Goal: Transaction & Acquisition: Book appointment/travel/reservation

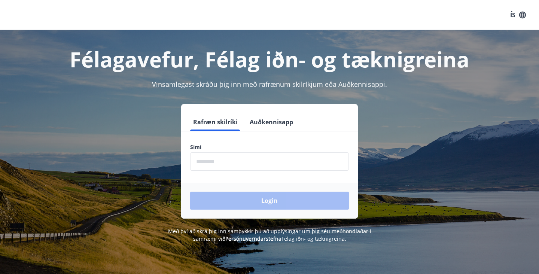
click at [260, 163] on input "phone" at bounding box center [269, 161] width 159 height 18
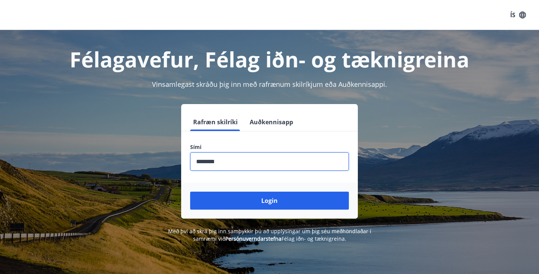
type input "********"
click at [269, 200] on button "Login" at bounding box center [269, 201] width 159 height 18
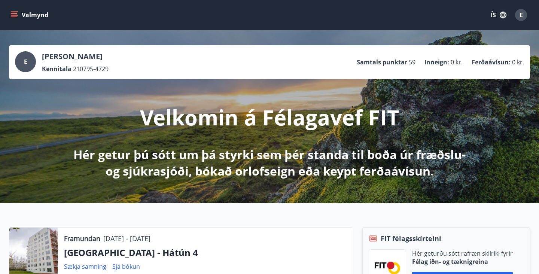
click at [39, 13] on button "Valmynd" at bounding box center [30, 14] width 42 height 13
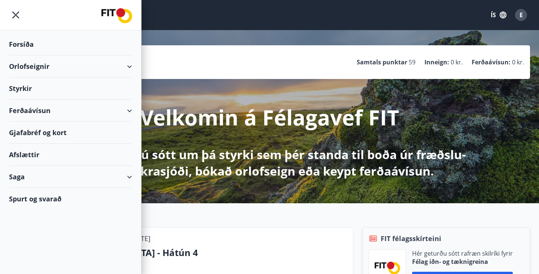
click at [37, 65] on div "Orlofseignir" at bounding box center [70, 66] width 123 height 22
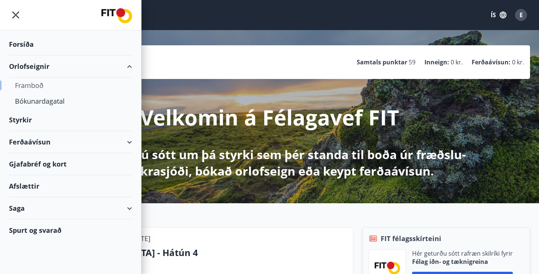
click at [32, 88] on div "Framboð" at bounding box center [70, 85] width 111 height 16
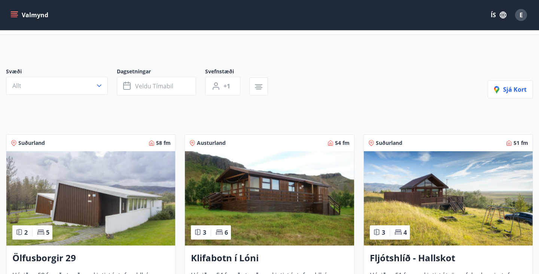
scroll to position [36, 0]
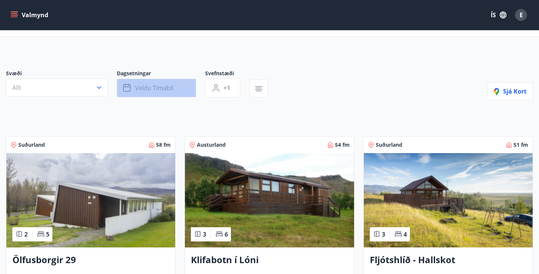
click at [131, 85] on icon "button" at bounding box center [127, 87] width 9 height 9
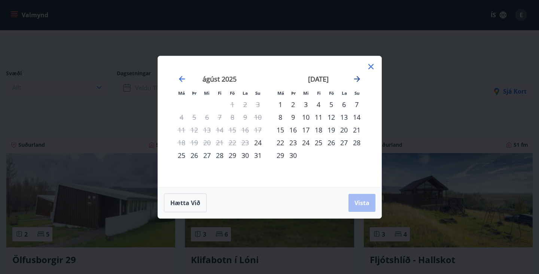
click at [355, 80] on icon "Move forward to switch to the next month." at bounding box center [356, 78] width 9 height 9
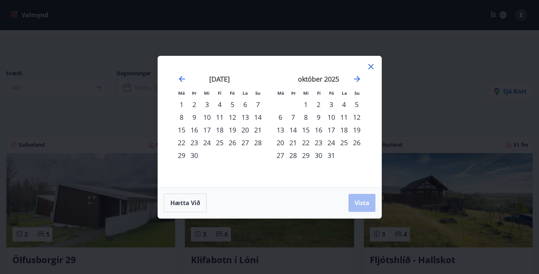
click at [329, 119] on div "10" at bounding box center [331, 117] width 13 height 13
click at [283, 131] on div "13" at bounding box center [280, 129] width 13 height 13
click at [360, 203] on span "Vista" at bounding box center [361, 203] width 15 height 8
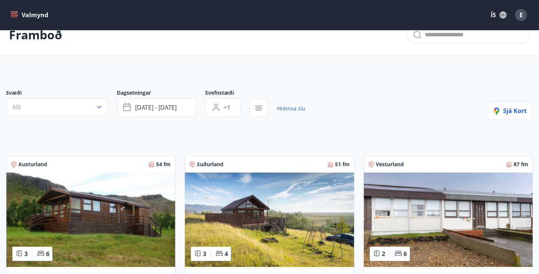
scroll to position [7, 0]
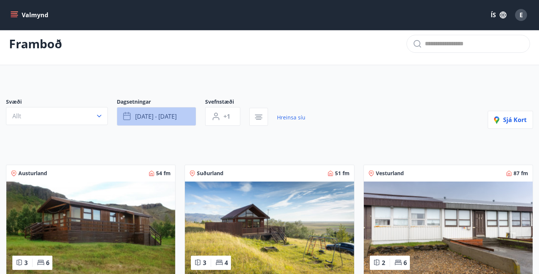
click at [177, 114] on span "[DATE] - [DATE]" at bounding box center [156, 116] width 42 height 8
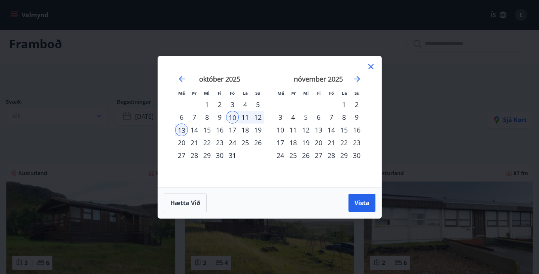
click at [178, 130] on div "13" at bounding box center [181, 129] width 13 height 13
click at [209, 131] on div "15" at bounding box center [206, 129] width 13 height 13
click at [357, 199] on span "Vista" at bounding box center [361, 203] width 15 height 8
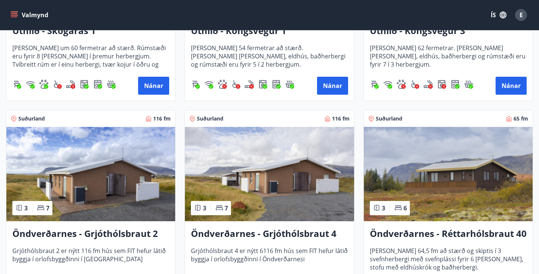
click at [293, 205] on img at bounding box center [269, 174] width 169 height 94
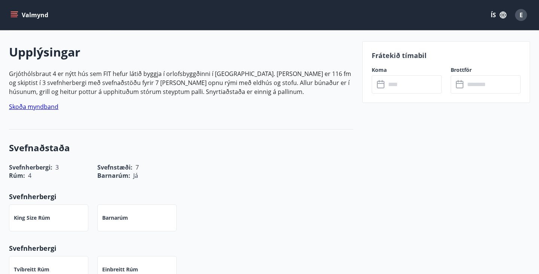
scroll to position [212, 0]
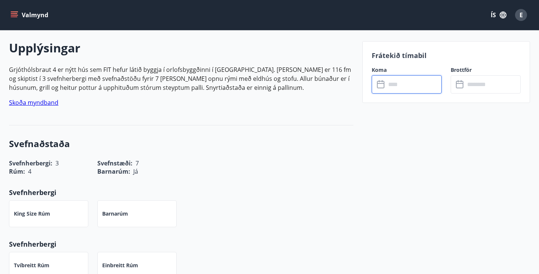
click at [410, 81] on input "text" at bounding box center [414, 84] width 56 height 18
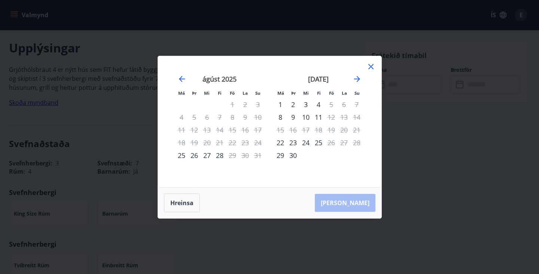
click at [372, 64] on icon at bounding box center [370, 66] width 9 height 9
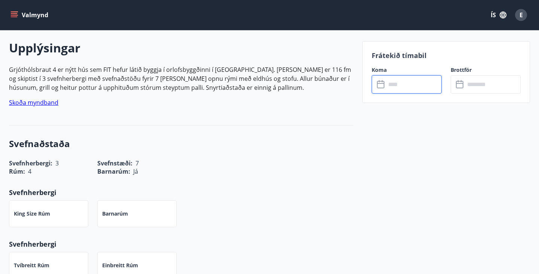
click at [398, 88] on input "text" at bounding box center [414, 84] width 56 height 18
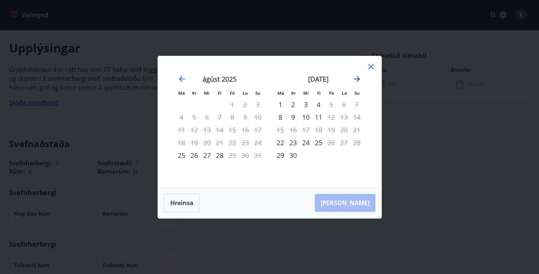
click at [355, 79] on icon "Move forward to switch to the next month." at bounding box center [357, 79] width 6 height 6
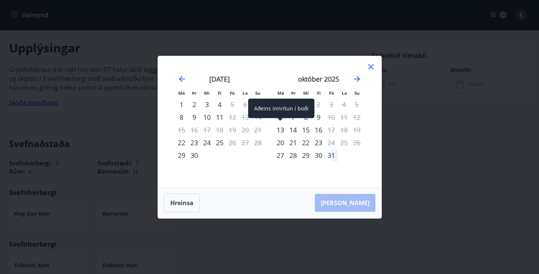
click at [282, 128] on div "13" at bounding box center [280, 129] width 13 height 13
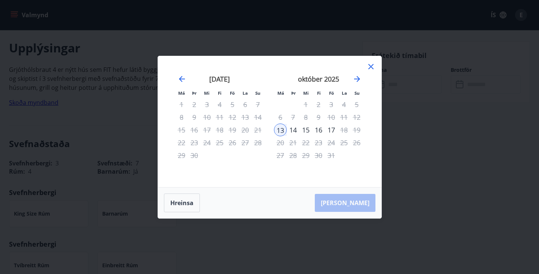
click at [309, 128] on div "15" at bounding box center [305, 129] width 13 height 13
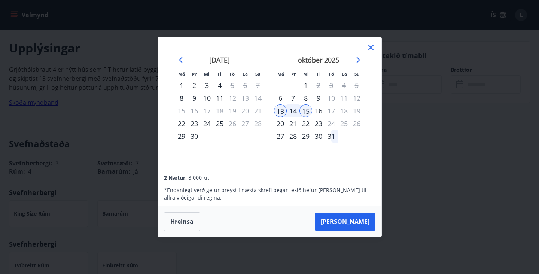
click at [283, 111] on div "13" at bounding box center [280, 110] width 13 height 13
click at [323, 111] on div "16" at bounding box center [318, 110] width 13 height 13
click at [309, 112] on div "15" at bounding box center [305, 110] width 13 height 13
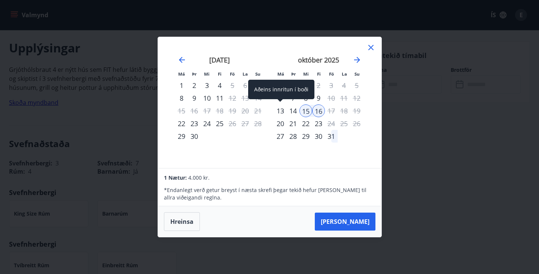
click at [284, 109] on div "13" at bounding box center [280, 110] width 13 height 13
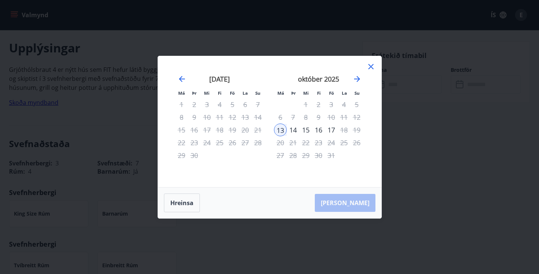
click at [309, 131] on div "15" at bounding box center [305, 129] width 13 height 13
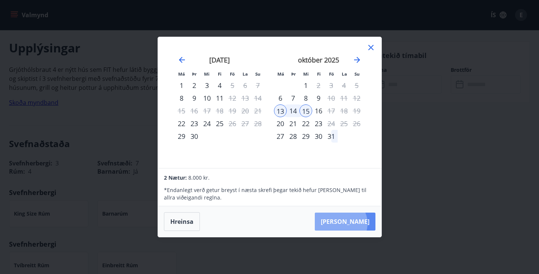
click at [363, 223] on button "[PERSON_NAME]" at bounding box center [345, 221] width 61 height 18
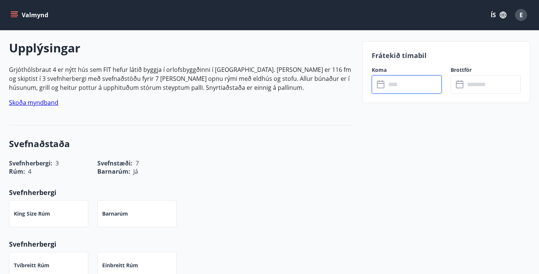
type input "******"
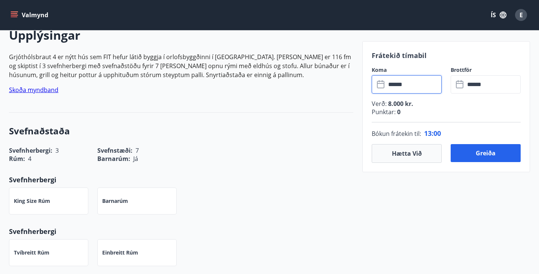
scroll to position [227, 0]
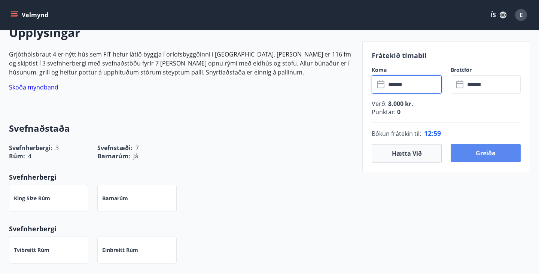
click at [493, 151] on button "Greiða" at bounding box center [485, 153] width 70 height 18
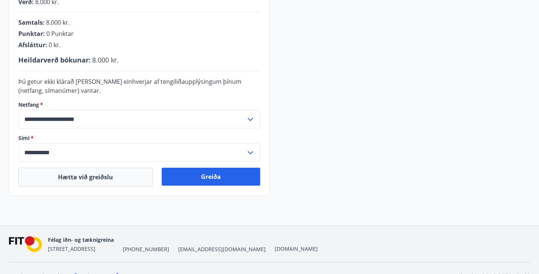
scroll to position [213, 0]
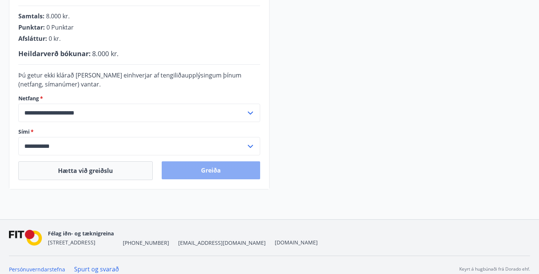
click at [216, 169] on button "Greiða" at bounding box center [211, 170] width 98 height 18
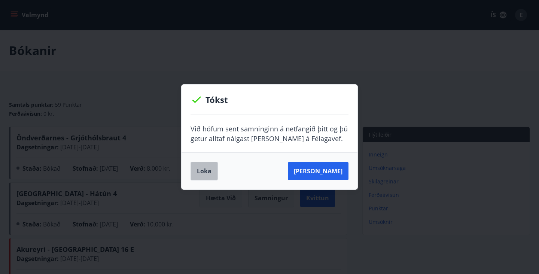
click at [198, 171] on button "Loka" at bounding box center [203, 171] width 27 height 19
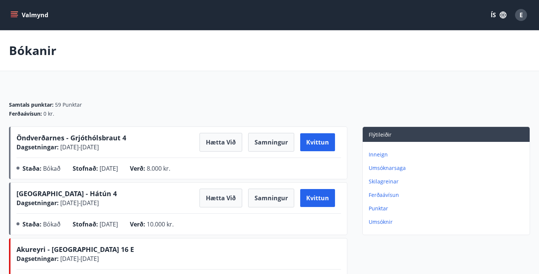
click at [36, 14] on button "Valmynd" at bounding box center [30, 14] width 42 height 13
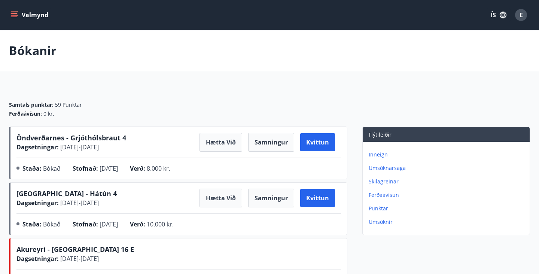
click at [59, 192] on span "[GEOGRAPHIC_DATA] - Hátún 4" at bounding box center [66, 193] width 100 height 9
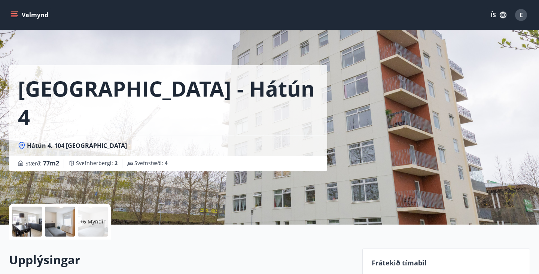
click at [96, 220] on p "+6 Myndir" at bounding box center [92, 221] width 25 height 7
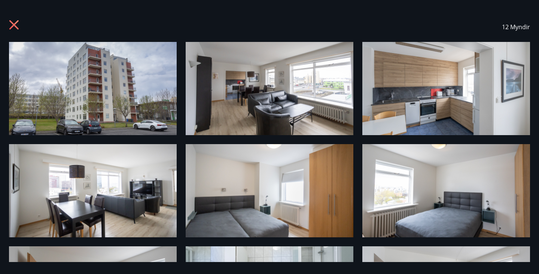
click at [281, 92] on img at bounding box center [270, 88] width 168 height 93
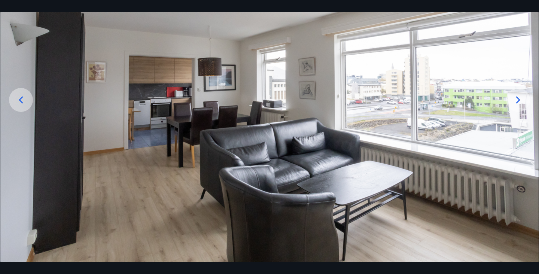
scroll to position [79, 0]
click at [518, 101] on icon at bounding box center [518, 100] width 4 height 7
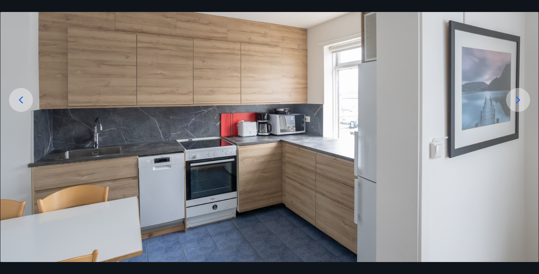
click at [518, 102] on icon at bounding box center [518, 100] width 12 height 12
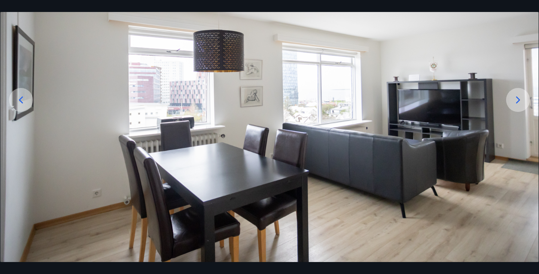
click at [518, 102] on icon at bounding box center [518, 100] width 12 height 12
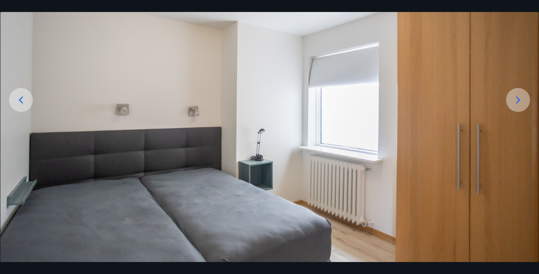
click at [517, 102] on icon at bounding box center [518, 100] width 4 height 7
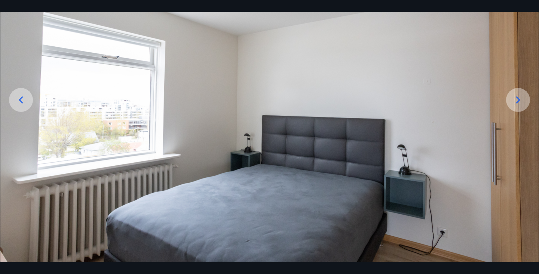
click at [517, 102] on icon at bounding box center [518, 100] width 4 height 7
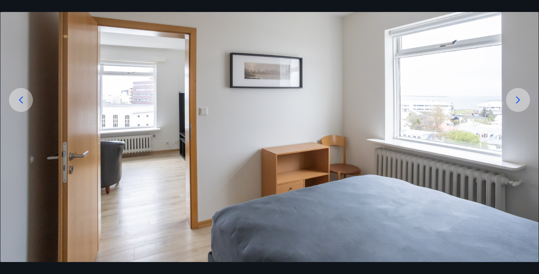
click at [517, 102] on icon at bounding box center [518, 100] width 4 height 7
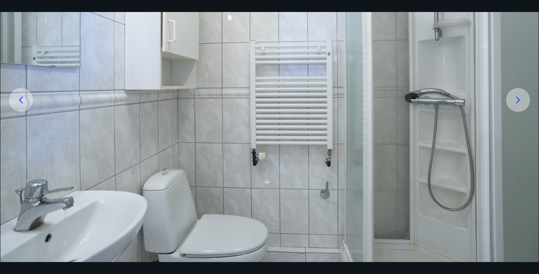
click at [517, 102] on icon at bounding box center [518, 100] width 4 height 7
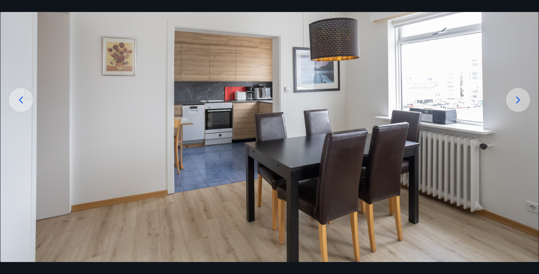
click at [517, 102] on icon at bounding box center [518, 100] width 12 height 12
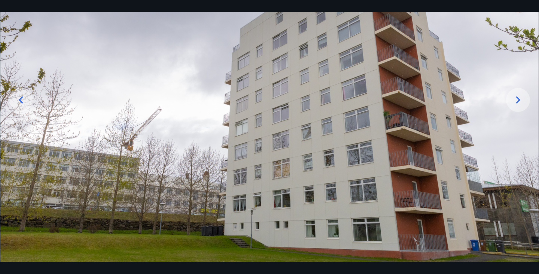
click at [517, 98] on icon at bounding box center [518, 100] width 4 height 7
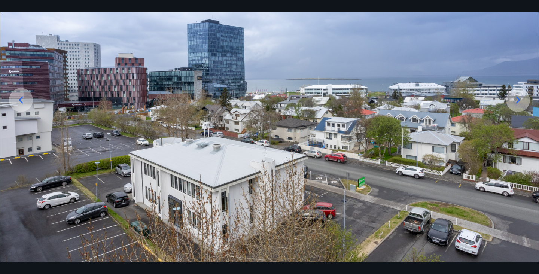
click at [517, 98] on icon at bounding box center [518, 100] width 4 height 7
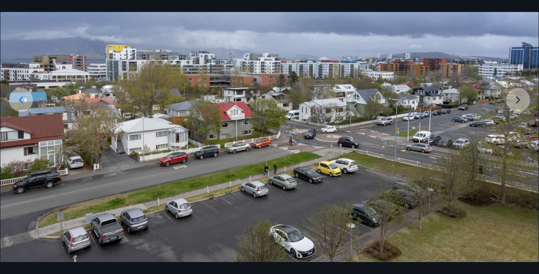
click at [517, 98] on img at bounding box center [269, 112] width 538 height 299
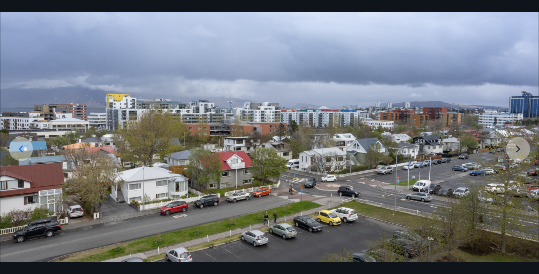
click at [517, 98] on img at bounding box center [269, 161] width 538 height 299
click at [525, 148] on img at bounding box center [269, 161] width 538 height 299
click at [518, 150] on img at bounding box center [269, 161] width 538 height 299
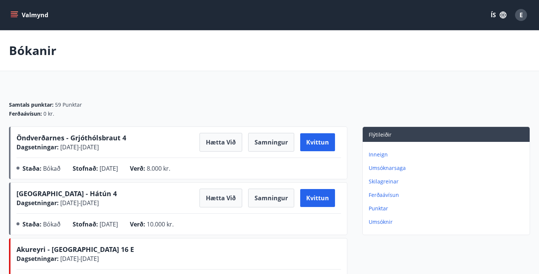
click at [34, 14] on button "Valmynd" at bounding box center [30, 14] width 42 height 13
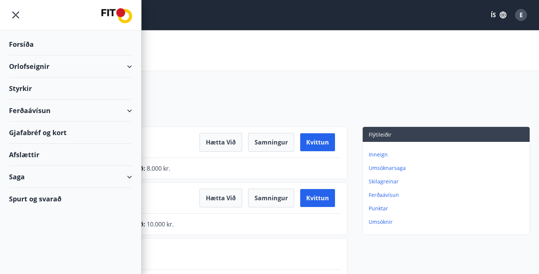
click at [37, 65] on div "Orlofseignir" at bounding box center [70, 66] width 123 height 22
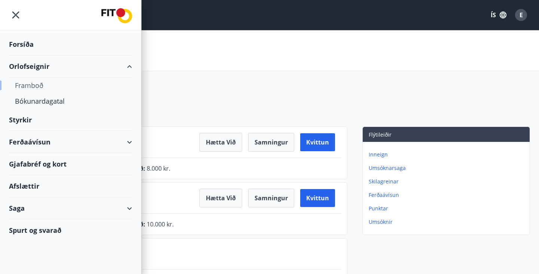
click at [31, 87] on div "Framboð" at bounding box center [70, 85] width 111 height 16
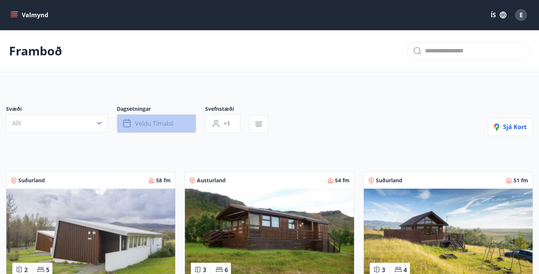
click at [131, 125] on icon "button" at bounding box center [126, 123] width 7 height 7
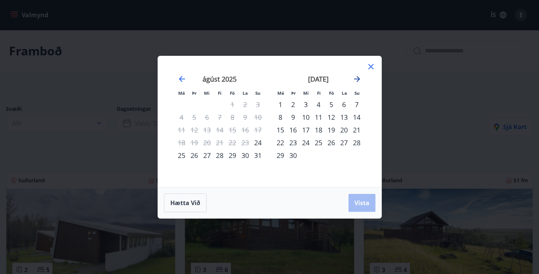
click at [356, 79] on icon "Move forward to switch to the next month." at bounding box center [356, 78] width 9 height 9
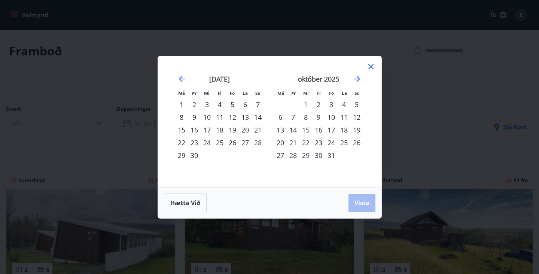
click at [327, 117] on div "10" at bounding box center [331, 117] width 13 height 13
click at [277, 129] on div "13" at bounding box center [280, 129] width 13 height 13
click at [362, 203] on span "Vista" at bounding box center [361, 203] width 15 height 8
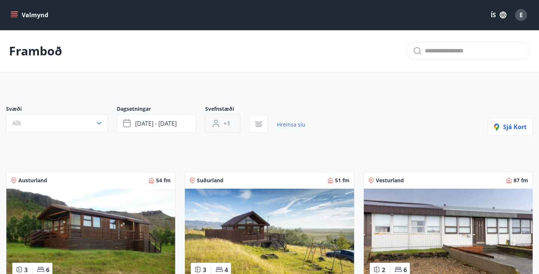
click at [227, 118] on button "+1" at bounding box center [222, 123] width 35 height 19
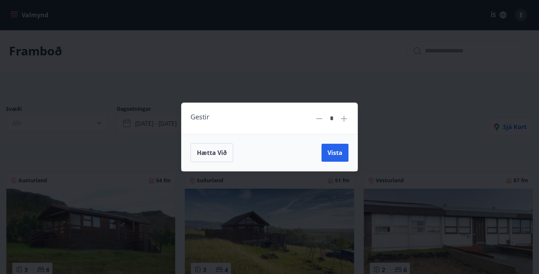
click at [345, 119] on icon at bounding box center [343, 118] width 9 height 9
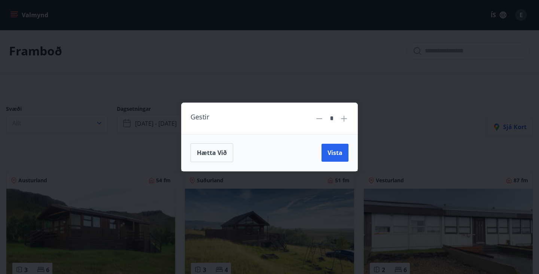
click at [345, 119] on icon at bounding box center [343, 118] width 9 height 9
click at [315, 117] on icon at bounding box center [319, 118] width 9 height 9
click at [346, 117] on icon at bounding box center [343, 118] width 9 height 9
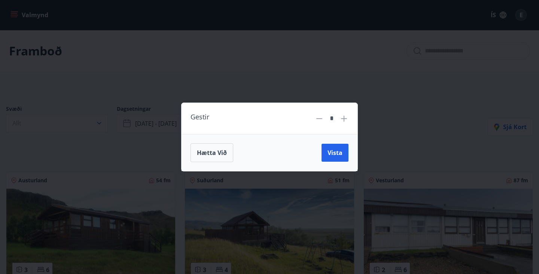
click at [321, 119] on icon at bounding box center [319, 118] width 6 height 1
click at [336, 150] on span "Vista" at bounding box center [334, 152] width 15 height 8
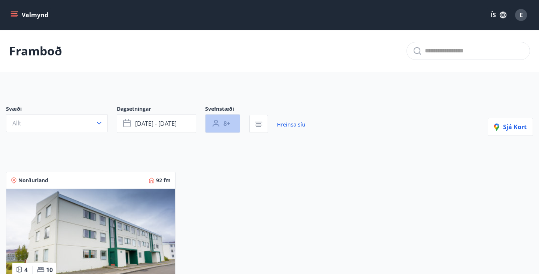
click at [225, 123] on span "8+" at bounding box center [226, 123] width 7 height 8
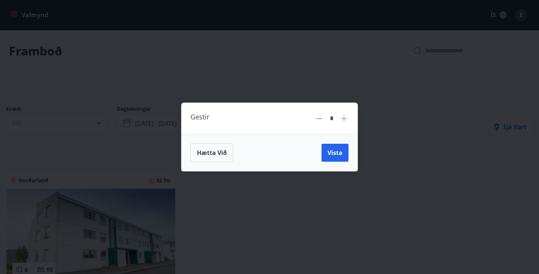
click at [319, 116] on icon at bounding box center [319, 118] width 9 height 9
click at [345, 121] on icon at bounding box center [343, 118] width 9 height 9
type input "*"
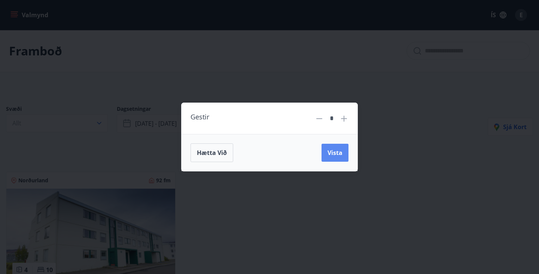
click at [340, 151] on span "Vista" at bounding box center [334, 152] width 15 height 8
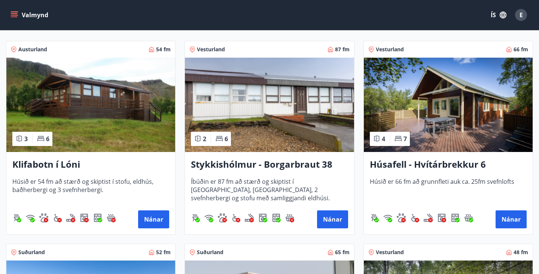
scroll to position [131, 0]
click at [139, 89] on img at bounding box center [90, 105] width 169 height 94
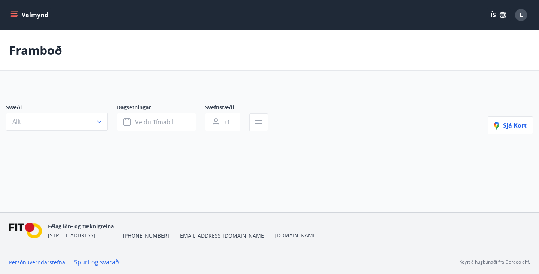
type input "*"
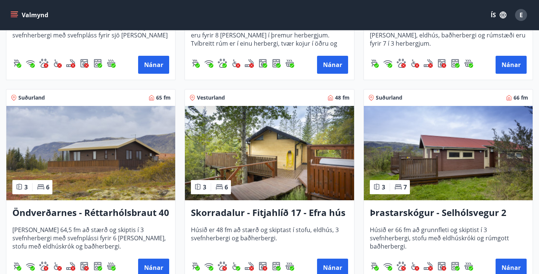
scroll to position [692, 0]
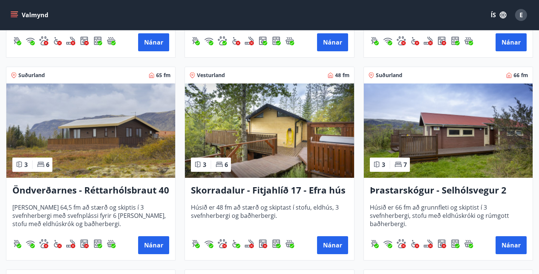
click at [293, 162] on img at bounding box center [269, 130] width 169 height 94
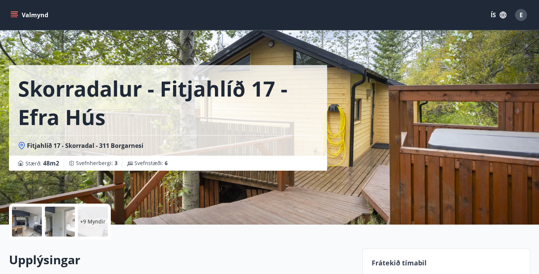
click at [26, 221] on div at bounding box center [27, 221] width 30 height 30
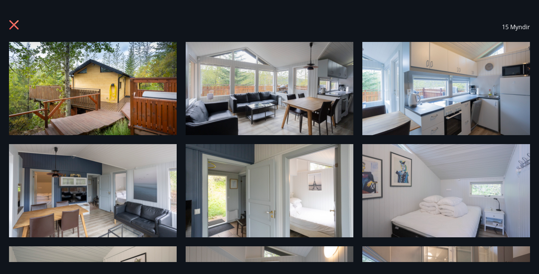
click at [229, 129] on img at bounding box center [270, 88] width 168 height 93
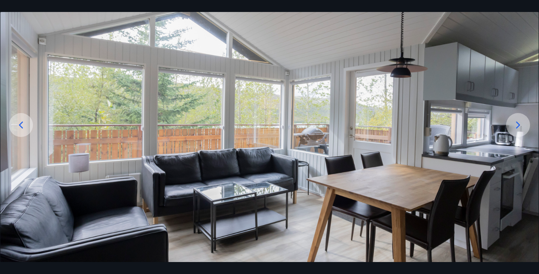
scroll to position [59, 0]
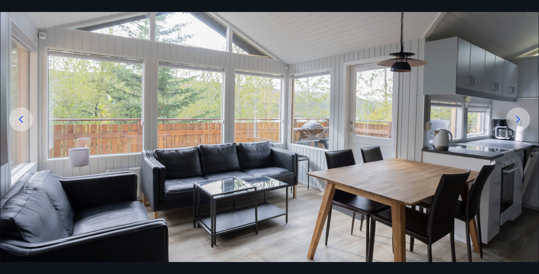
click at [519, 126] on div at bounding box center [518, 119] width 24 height 24
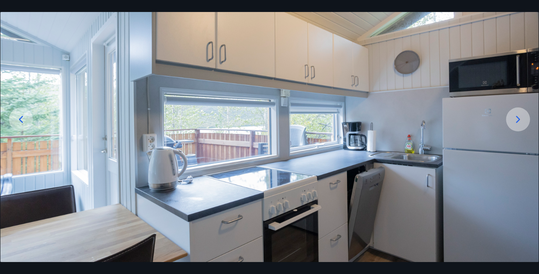
click at [519, 127] on div at bounding box center [518, 119] width 24 height 24
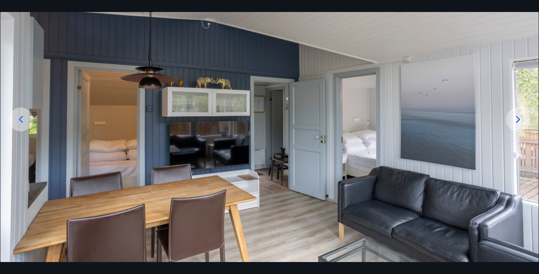
click at [519, 127] on div at bounding box center [518, 119] width 24 height 24
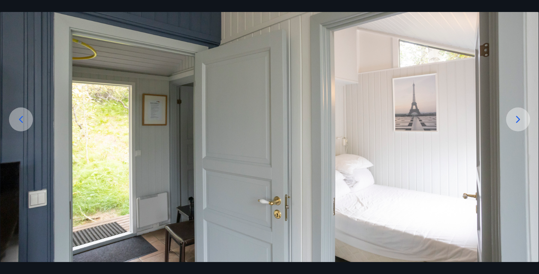
click at [519, 127] on div at bounding box center [518, 119] width 24 height 24
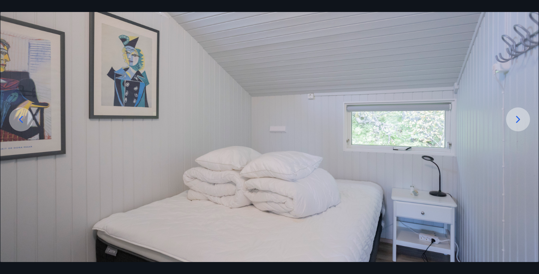
click at [519, 127] on div at bounding box center [518, 119] width 24 height 24
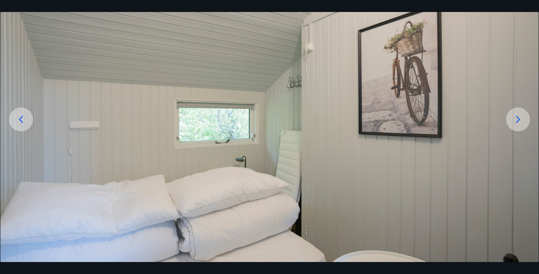
click at [519, 127] on div at bounding box center [518, 119] width 24 height 24
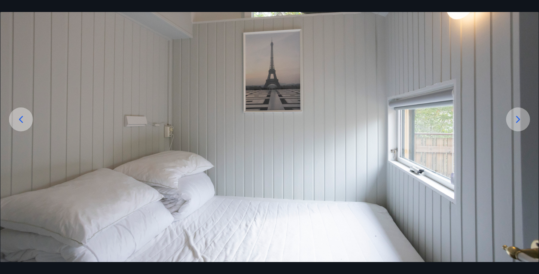
click at [519, 127] on div at bounding box center [518, 119] width 24 height 24
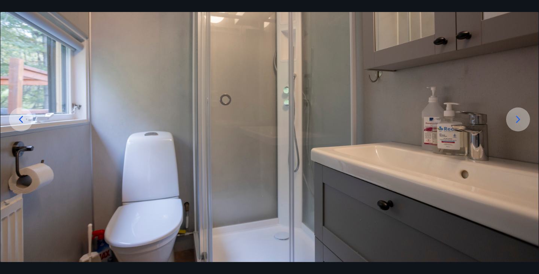
click at [519, 127] on div at bounding box center [518, 119] width 24 height 24
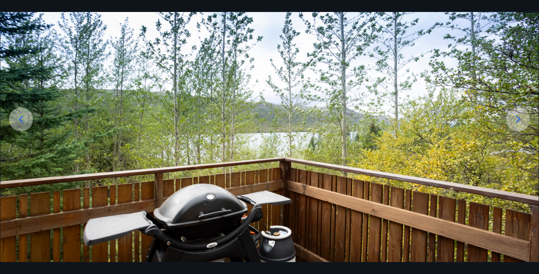
click at [519, 127] on div at bounding box center [518, 119] width 24 height 24
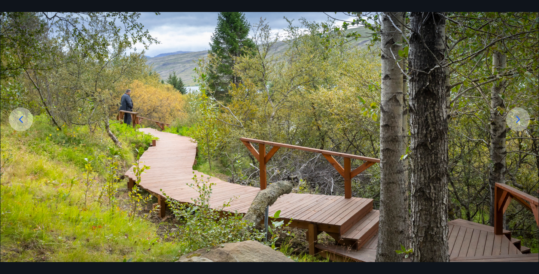
click at [519, 127] on div at bounding box center [518, 119] width 24 height 24
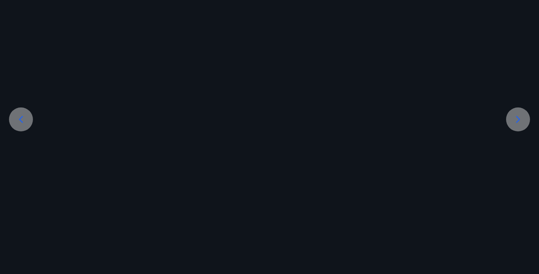
click at [519, 127] on div at bounding box center [518, 119] width 24 height 24
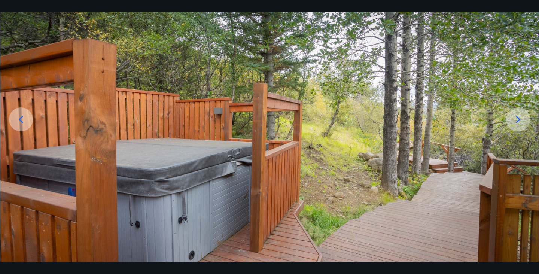
click at [519, 127] on div at bounding box center [518, 119] width 24 height 24
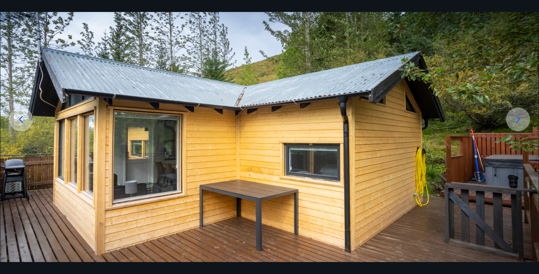
click at [520, 127] on div at bounding box center [518, 119] width 24 height 24
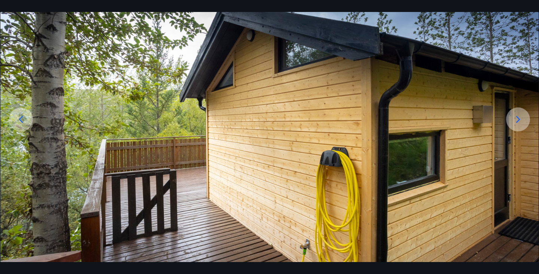
click at [520, 128] on div at bounding box center [518, 119] width 24 height 24
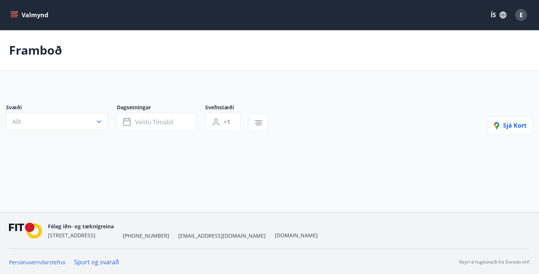
type input "*"
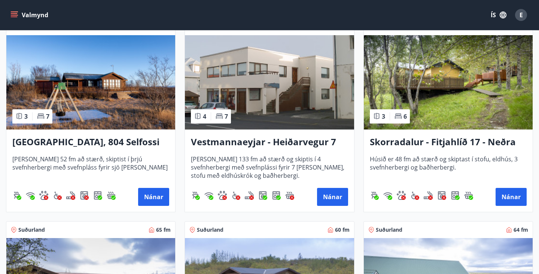
scroll to position [369, 0]
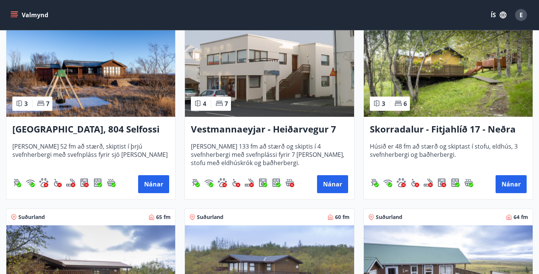
click at [129, 81] on img at bounding box center [90, 69] width 169 height 94
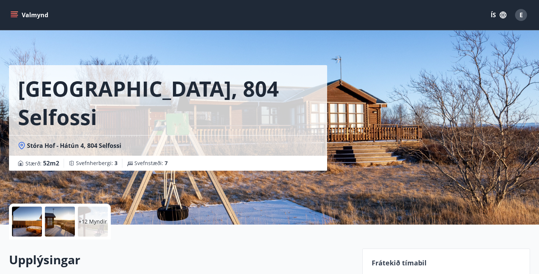
click at [55, 230] on div at bounding box center [60, 221] width 30 height 30
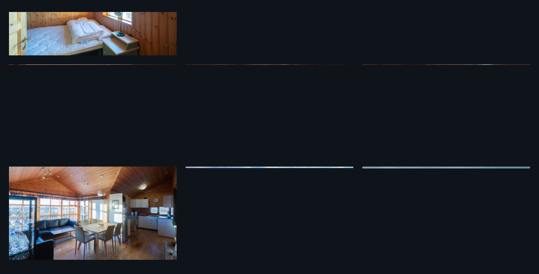
scroll to position [386, 0]
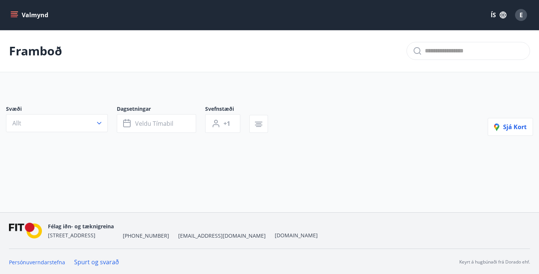
type input "*"
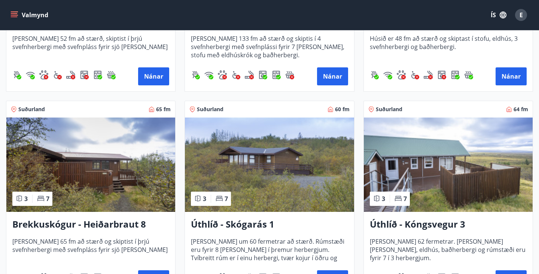
scroll to position [478, 0]
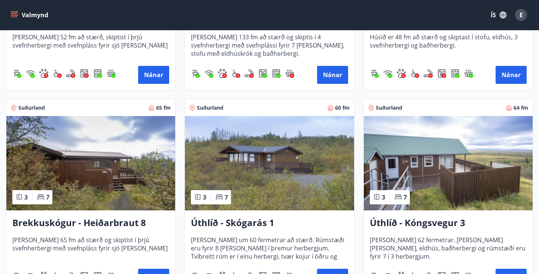
click at [462, 165] on img at bounding box center [448, 163] width 169 height 94
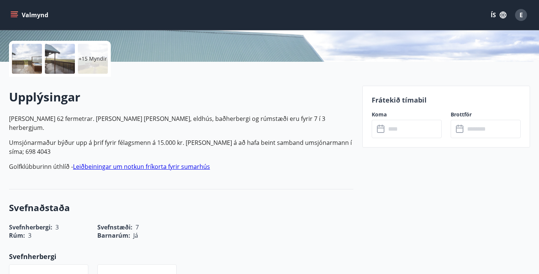
scroll to position [166, 0]
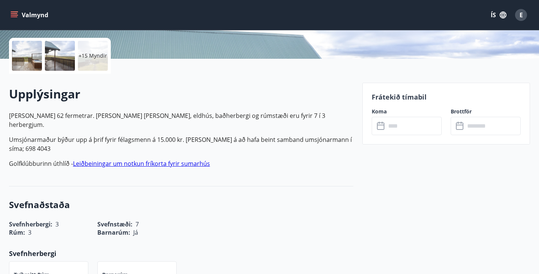
click at [52, 65] on div at bounding box center [60, 56] width 30 height 30
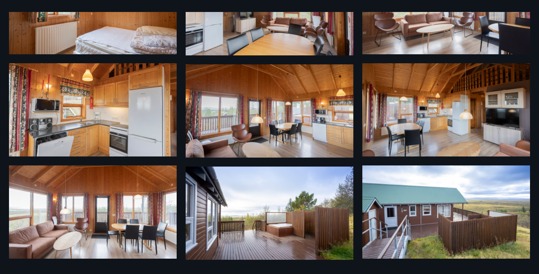
scroll to position [489, 0]
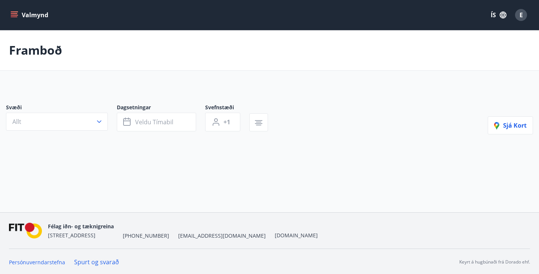
click at [42, 15] on button "Valmynd" at bounding box center [30, 14] width 42 height 13
type input "*"
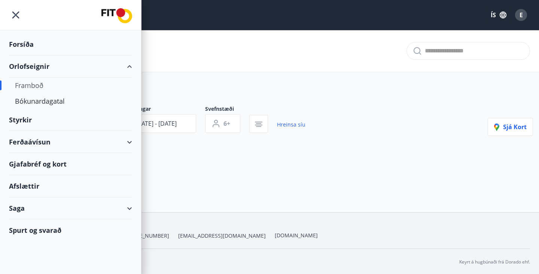
click at [27, 48] on div "Forsíða" at bounding box center [70, 44] width 123 height 22
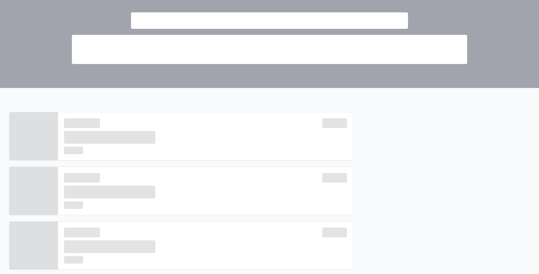
scroll to position [92, 0]
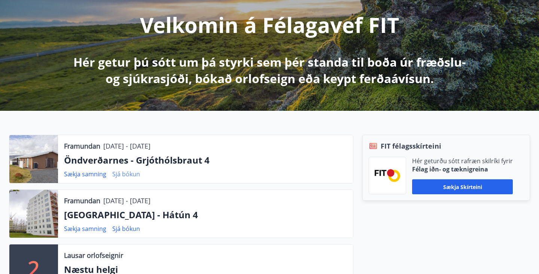
click at [125, 175] on link "Sjá bókun" at bounding box center [126, 174] width 28 height 8
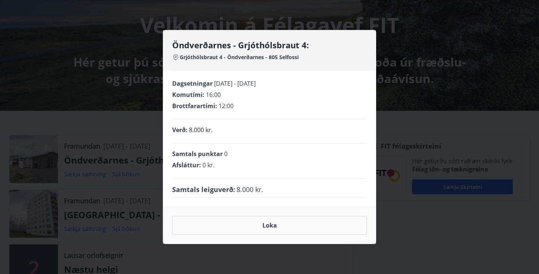
click at [264, 207] on div "Loka" at bounding box center [269, 224] width 212 height 37
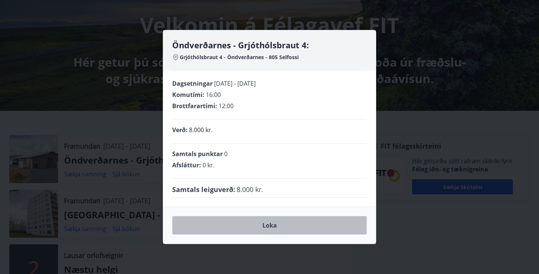
click at [264, 230] on button "Loka" at bounding box center [269, 225] width 195 height 19
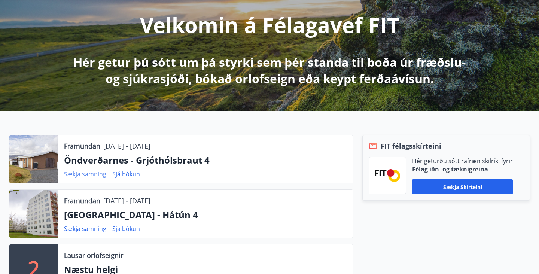
click at [97, 177] on link "Sækja samning" at bounding box center [85, 174] width 42 height 8
click at [74, 174] on link "Sækja samning" at bounding box center [85, 174] width 42 height 8
click at [102, 177] on link "Sækja samning" at bounding box center [85, 174] width 42 height 8
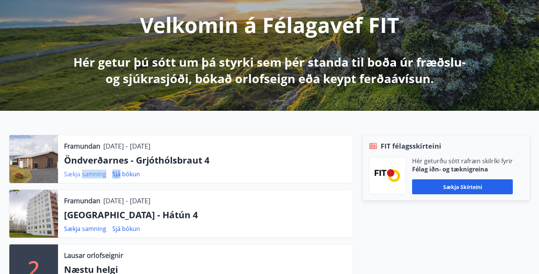
click at [95, 176] on link "Sækja samning" at bounding box center [85, 174] width 42 height 8
click at [81, 229] on link "Sækja samning" at bounding box center [85, 228] width 42 height 8
click at [101, 175] on link "Sækja samning" at bounding box center [85, 174] width 42 height 8
click at [36, 218] on div at bounding box center [33, 214] width 49 height 48
click at [106, 214] on p "[GEOGRAPHIC_DATA] - Hátún 4" at bounding box center [205, 214] width 283 height 13
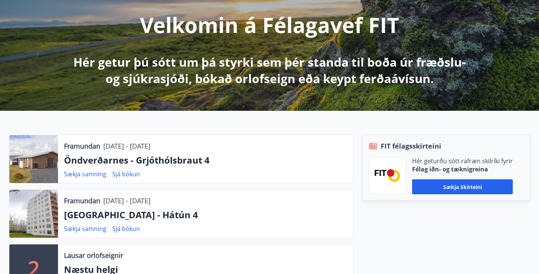
click at [82, 199] on p "Framundan" at bounding box center [82, 201] width 36 height 10
click at [32, 218] on div at bounding box center [33, 214] width 49 height 48
click at [131, 229] on link "Sjá bókun" at bounding box center [126, 228] width 28 height 8
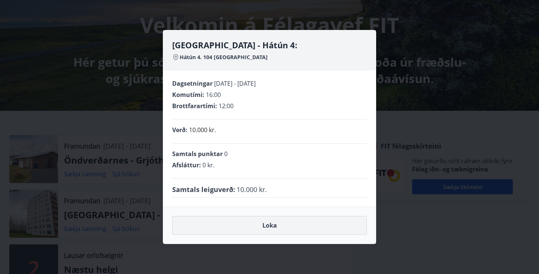
click at [277, 228] on button "Loka" at bounding box center [269, 225] width 195 height 19
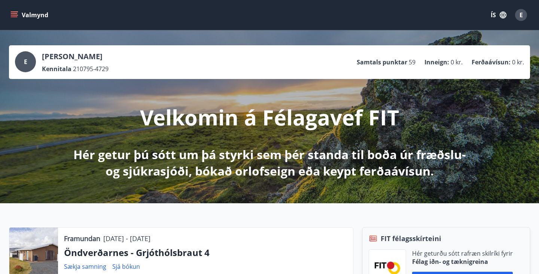
scroll to position [0, 0]
click at [41, 14] on button "Valmynd" at bounding box center [30, 14] width 42 height 13
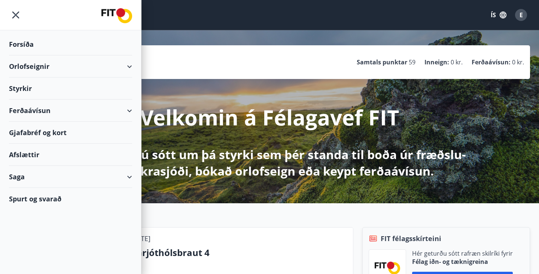
click at [25, 70] on div "Orlofseignir" at bounding box center [70, 66] width 123 height 22
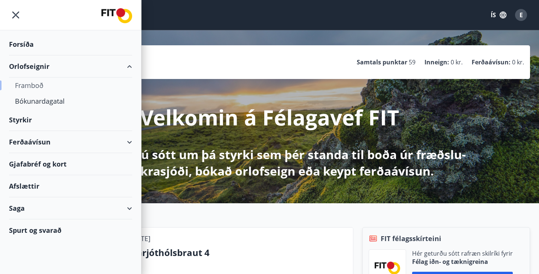
click at [29, 87] on div "Framboð" at bounding box center [70, 85] width 111 height 16
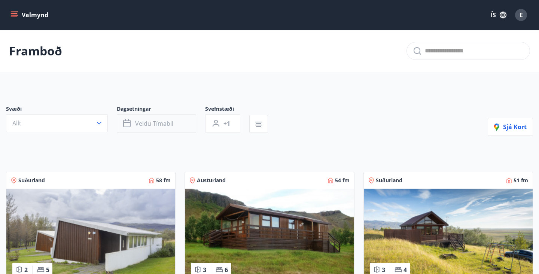
click at [176, 125] on button "Veldu tímabil" at bounding box center [156, 123] width 79 height 19
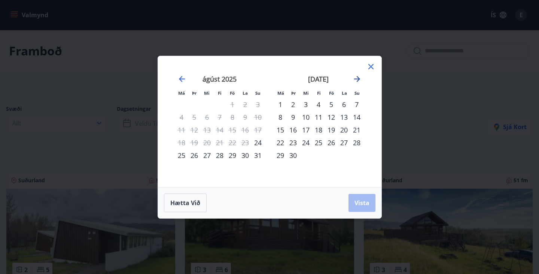
click at [359, 80] on icon "Move forward to switch to the next month." at bounding box center [356, 78] width 9 height 9
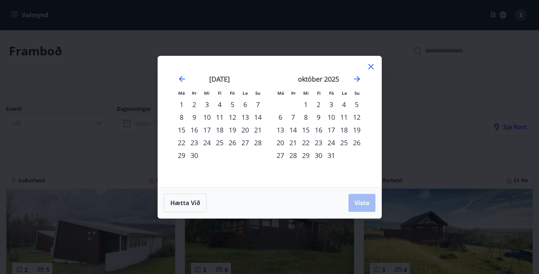
click at [331, 120] on div "10" at bounding box center [331, 117] width 13 height 13
click at [279, 130] on div "13" at bounding box center [280, 129] width 13 height 13
click at [359, 201] on span "Vista" at bounding box center [361, 203] width 15 height 8
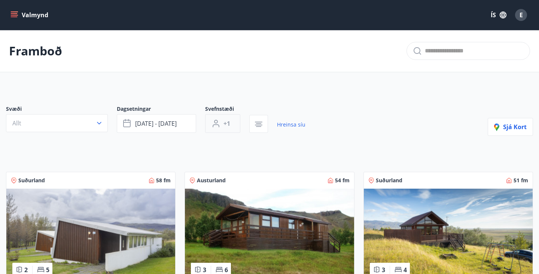
click at [227, 125] on span "+1" at bounding box center [226, 123] width 7 height 8
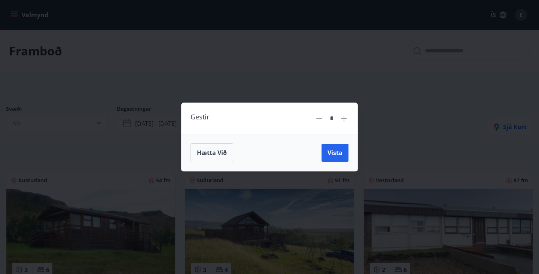
click at [346, 118] on icon at bounding box center [343, 118] width 9 height 9
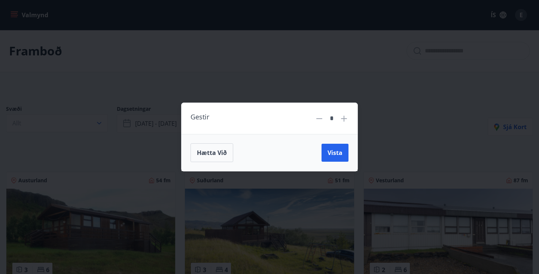
type input "*"
click at [339, 149] on span "Vista" at bounding box center [334, 152] width 15 height 8
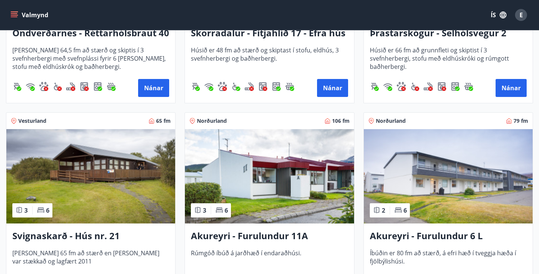
scroll to position [870, 0]
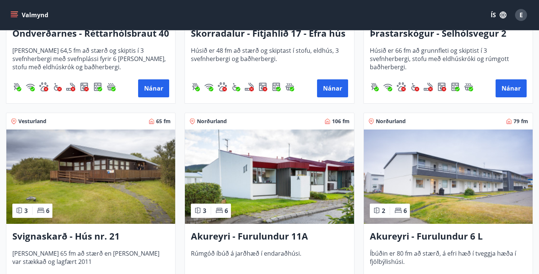
click at [71, 173] on img at bounding box center [90, 176] width 169 height 94
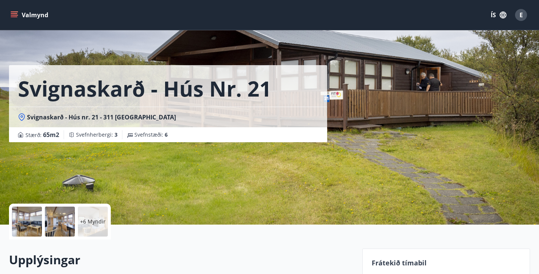
click at [84, 228] on div "+6 Myndir" at bounding box center [93, 221] width 30 height 30
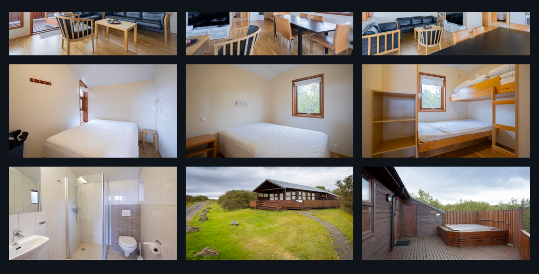
scroll to position [182, 0]
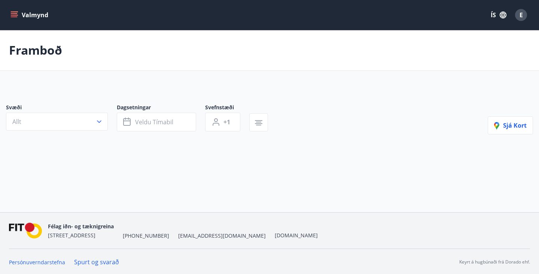
type input "*"
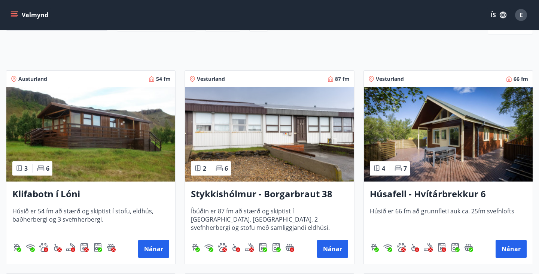
scroll to position [102, 0]
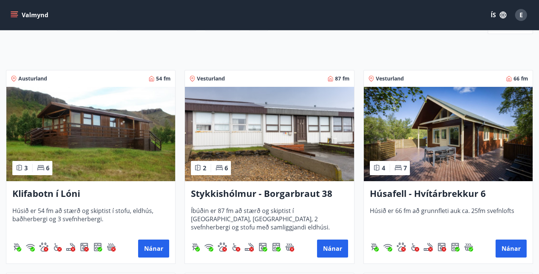
click at [430, 146] on img at bounding box center [448, 134] width 169 height 94
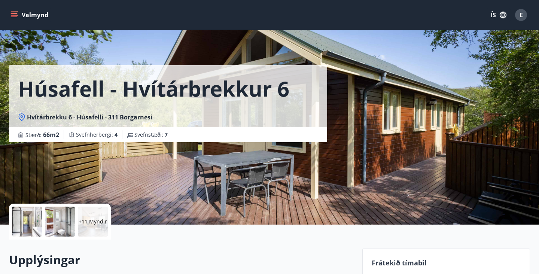
click at [31, 224] on div at bounding box center [27, 221] width 30 height 30
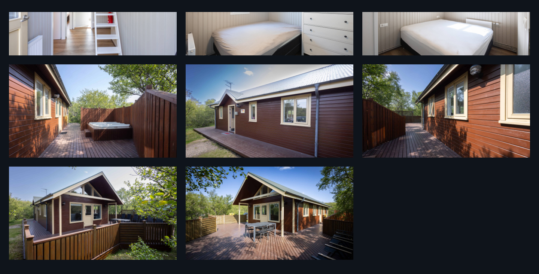
scroll to position [386, 0]
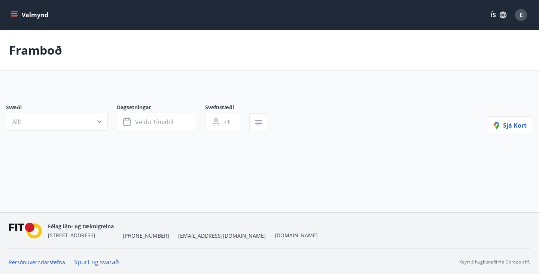
type input "*"
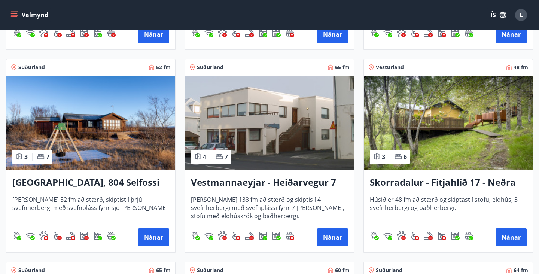
scroll to position [316, 0]
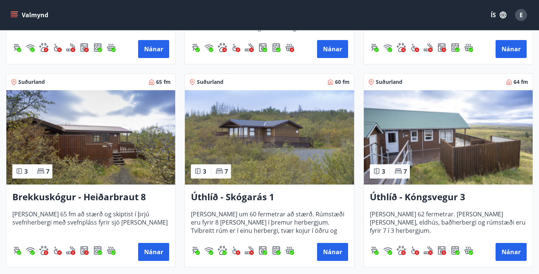
click at [131, 137] on img at bounding box center [90, 137] width 169 height 94
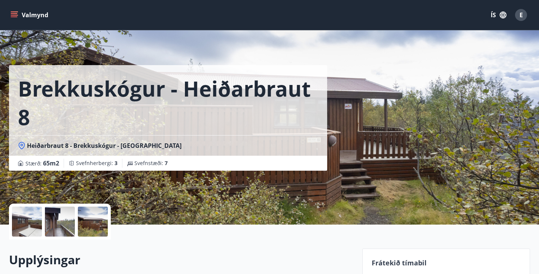
click at [66, 233] on div at bounding box center [60, 221] width 30 height 30
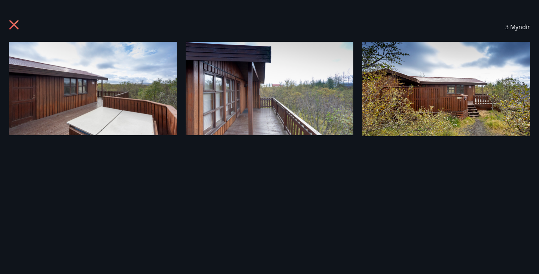
click at [463, 98] on img at bounding box center [446, 89] width 168 height 94
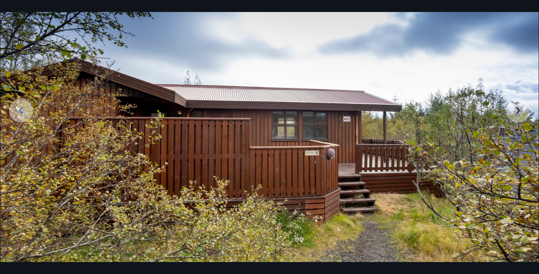
scroll to position [69, 0]
click at [30, 115] on div at bounding box center [21, 110] width 24 height 24
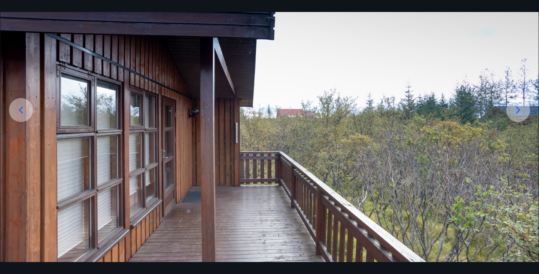
click at [30, 115] on div at bounding box center [21, 110] width 24 height 24
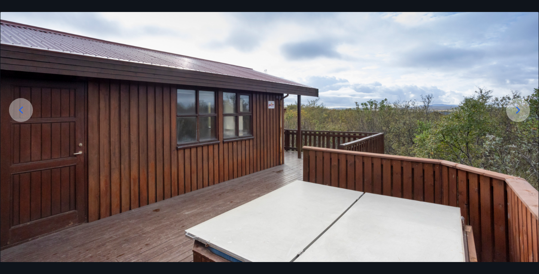
click at [30, 115] on div at bounding box center [21, 110] width 24 height 24
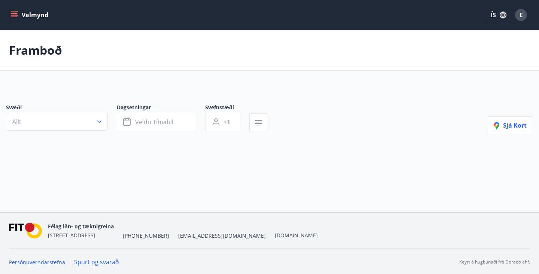
type input "*"
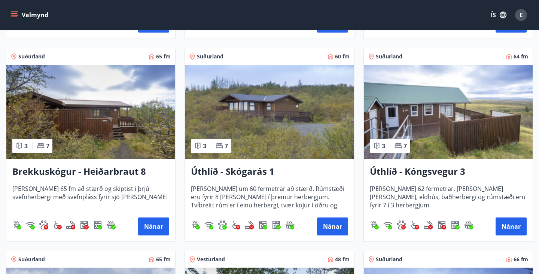
scroll to position [553, 0]
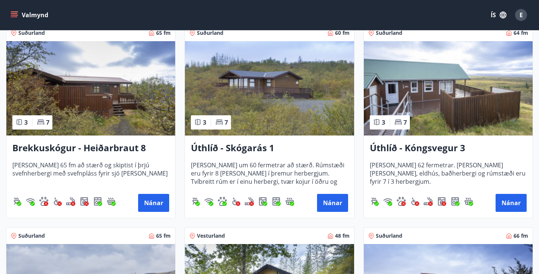
click at [465, 87] on img at bounding box center [448, 88] width 169 height 94
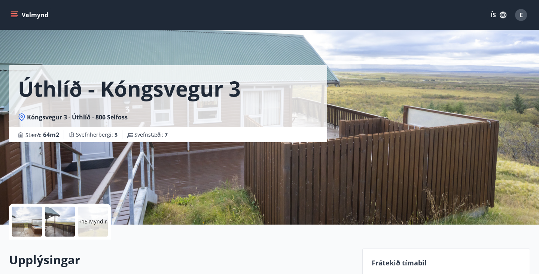
click at [101, 223] on p "+15 Myndir" at bounding box center [93, 221] width 28 height 7
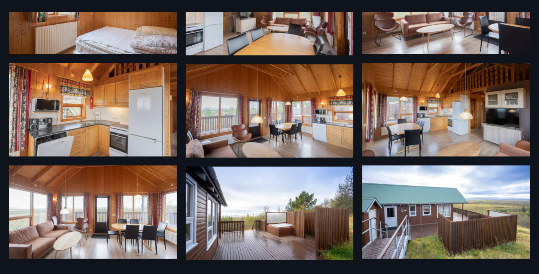
scroll to position [489, 0]
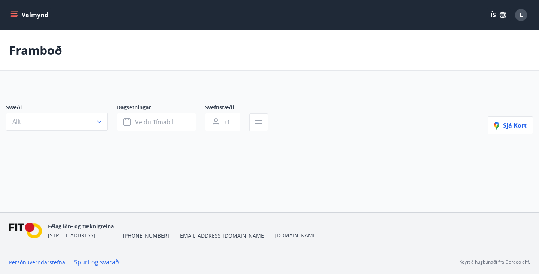
type input "*"
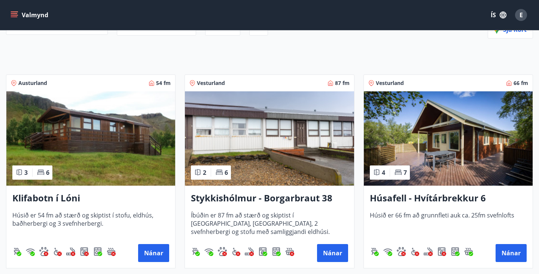
scroll to position [99, 0]
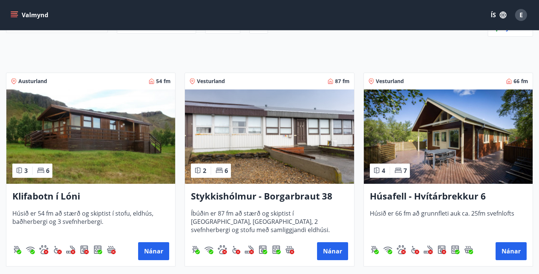
click at [119, 159] on img at bounding box center [90, 136] width 169 height 94
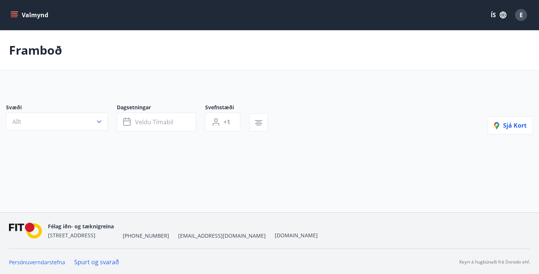
type input "*"
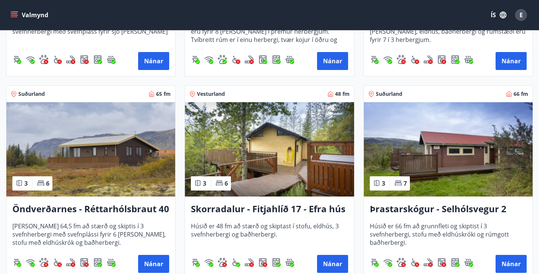
scroll to position [707, 0]
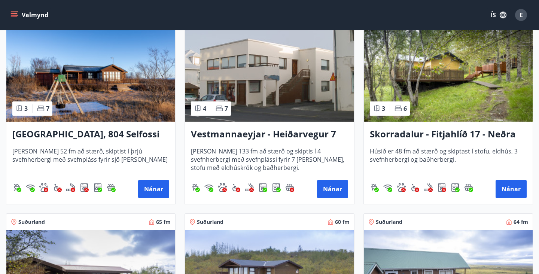
click at [464, 92] on img at bounding box center [448, 74] width 169 height 94
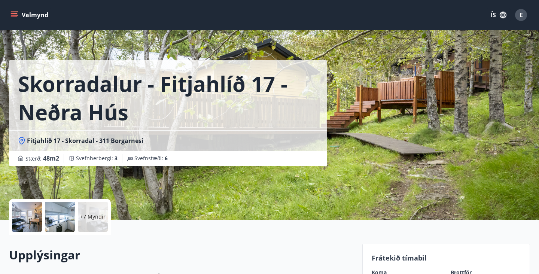
scroll to position [6, 0]
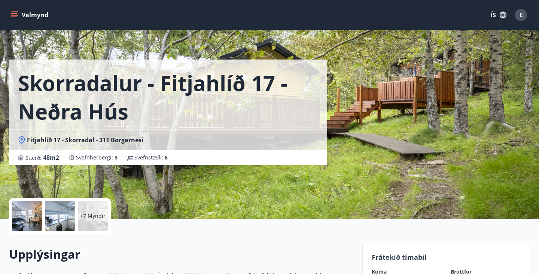
click at [32, 218] on div at bounding box center [27, 216] width 30 height 30
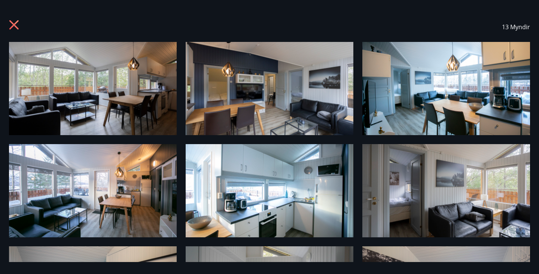
scroll to position [0, 0]
click at [15, 26] on icon at bounding box center [13, 24] width 9 height 9
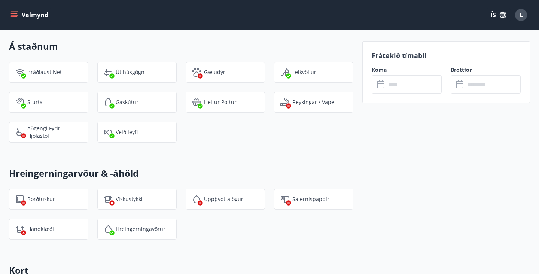
scroll to position [725, 0]
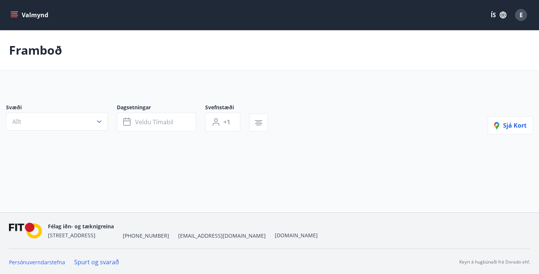
type input "*"
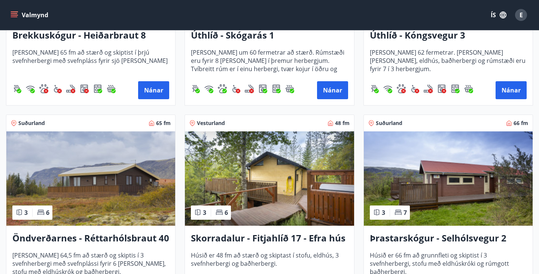
click at [332, 175] on img at bounding box center [269, 178] width 169 height 94
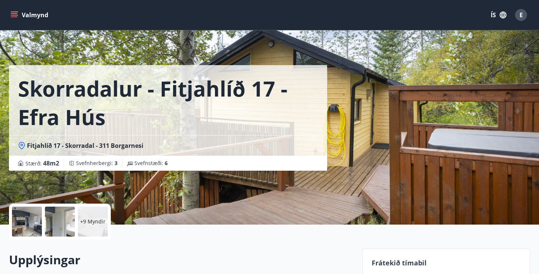
click at [90, 221] on p "+9 Myndir" at bounding box center [92, 221] width 25 height 7
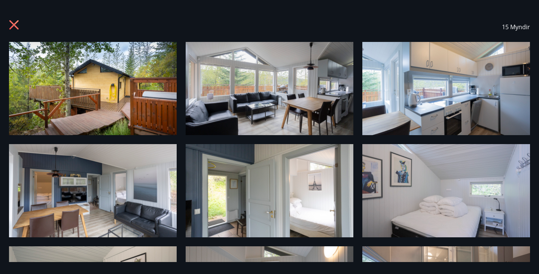
click at [303, 91] on img at bounding box center [270, 88] width 168 height 93
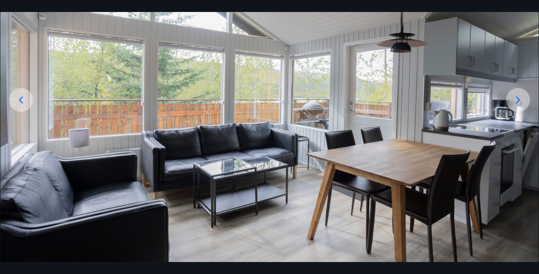
scroll to position [79, 0]
click at [518, 101] on icon at bounding box center [518, 100] width 4 height 7
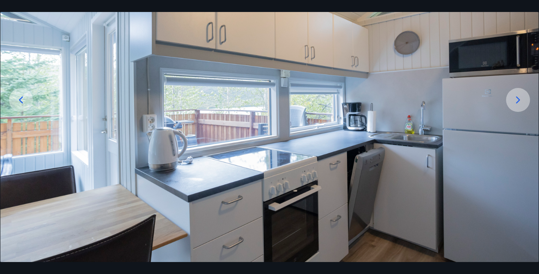
click at [519, 101] on icon at bounding box center [518, 100] width 12 height 12
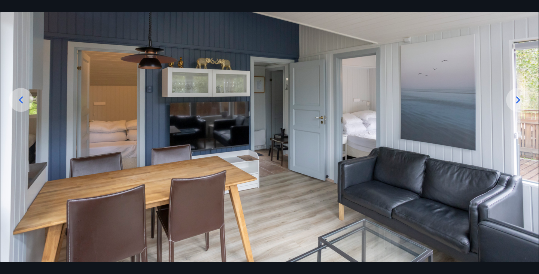
click at [519, 101] on icon at bounding box center [518, 100] width 12 height 12
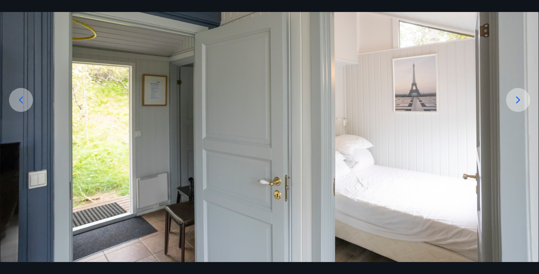
click at [519, 101] on icon at bounding box center [518, 100] width 12 height 12
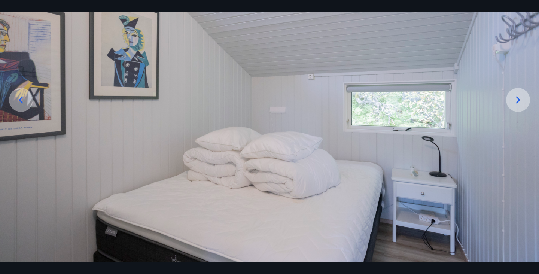
click at [519, 101] on icon at bounding box center [518, 100] width 12 height 12
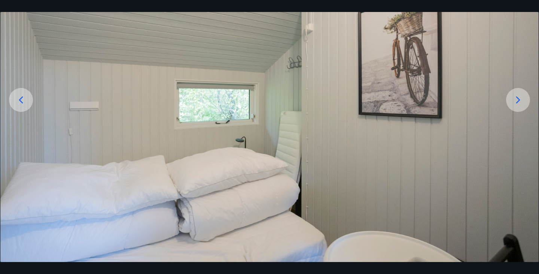
click at [519, 101] on icon at bounding box center [518, 100] width 12 height 12
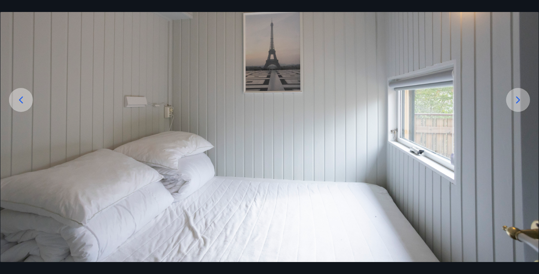
click at [519, 101] on icon at bounding box center [518, 100] width 12 height 12
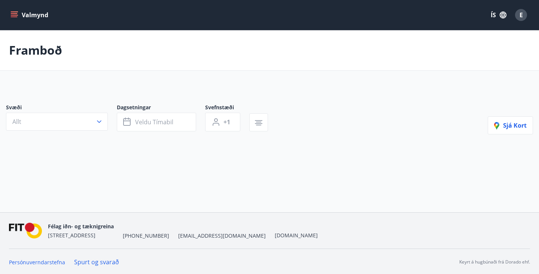
type input "*"
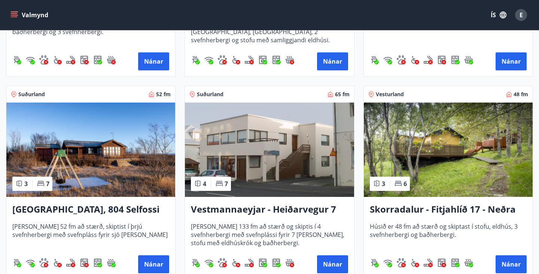
scroll to position [430, 0]
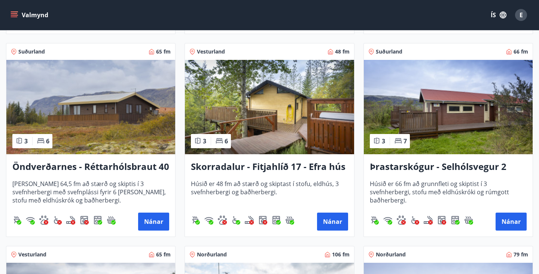
click at [282, 123] on img at bounding box center [269, 107] width 169 height 94
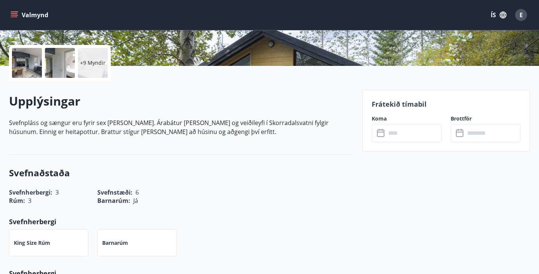
scroll to position [165, 0]
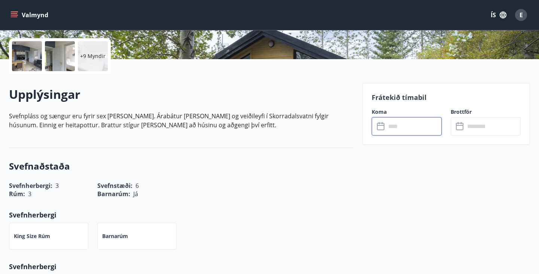
click at [416, 132] on input "text" at bounding box center [414, 126] width 56 height 18
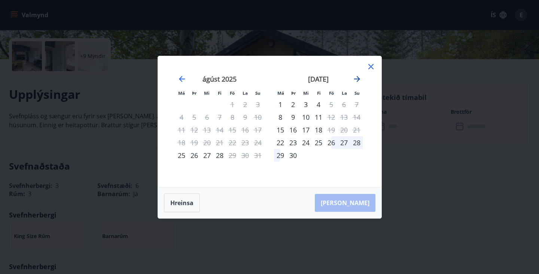
click at [355, 80] on icon "Move forward to switch to the next month." at bounding box center [356, 78] width 9 height 9
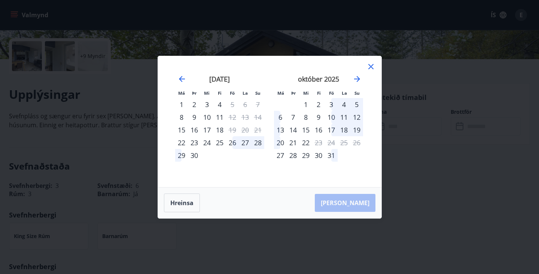
click at [406, 138] on div "Má Þr Mi Fi Fö La Su Má Þr Mi Fi Fö La Su [DATE] 1 2 3 4 5 6 7 8 9 10 11 12 13 …" at bounding box center [269, 137] width 539 height 274
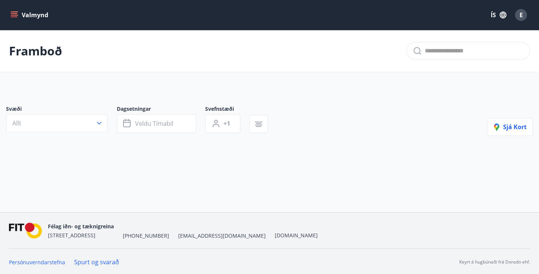
type input "*"
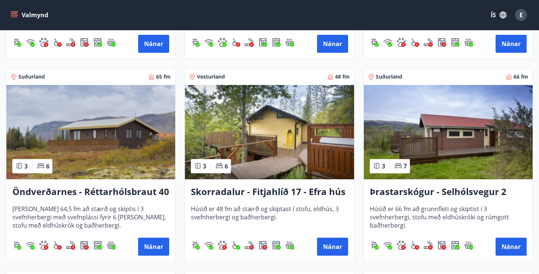
scroll to position [779, 0]
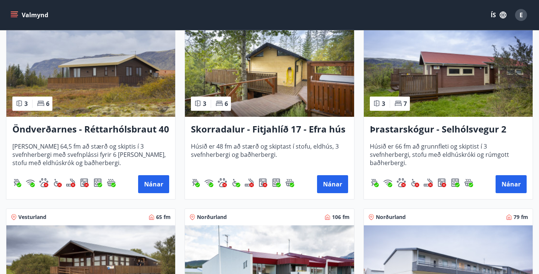
click at [447, 70] on img at bounding box center [448, 69] width 169 height 94
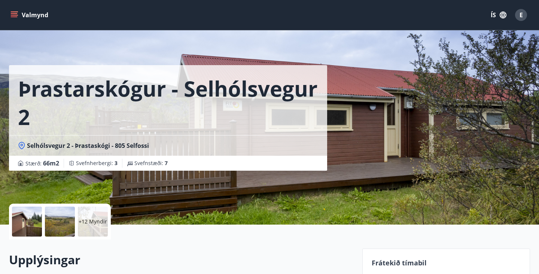
click at [85, 227] on div "+12 Myndir" at bounding box center [93, 221] width 30 height 30
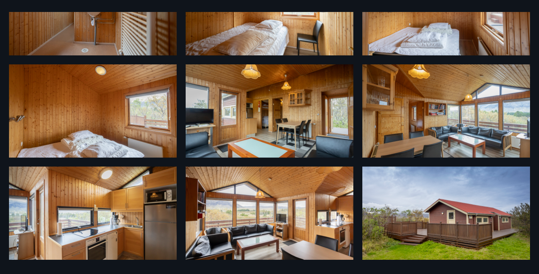
scroll to position [386, 0]
click at [311, 131] on img at bounding box center [270, 110] width 168 height 93
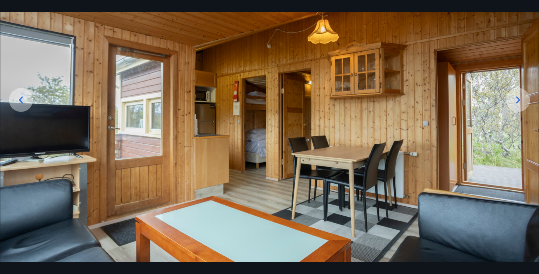
scroll to position [79, 0]
click at [511, 102] on div at bounding box center [518, 100] width 24 height 24
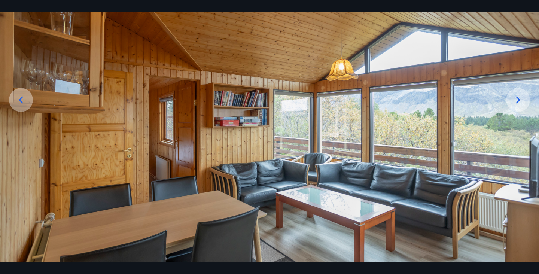
click at [511, 102] on div at bounding box center [518, 100] width 24 height 24
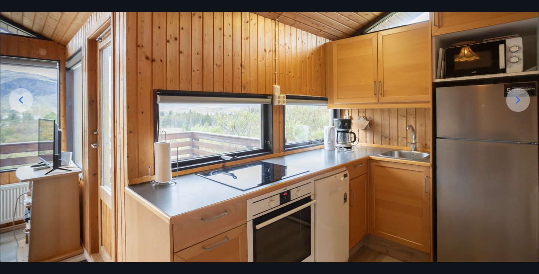
click at [511, 102] on div at bounding box center [518, 100] width 24 height 24
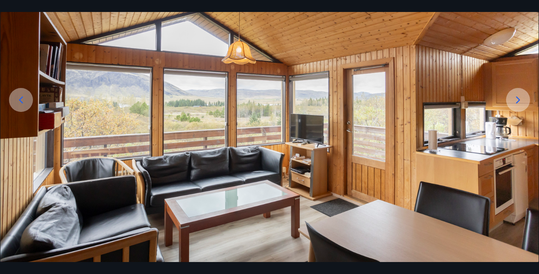
click at [511, 102] on div at bounding box center [518, 100] width 24 height 24
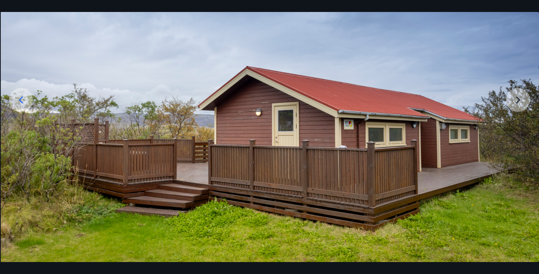
click at [511, 102] on img at bounding box center [270, 112] width 538 height 299
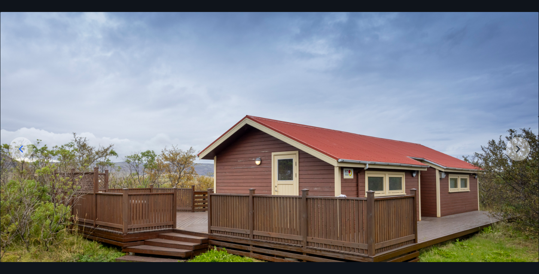
click at [521, 147] on img at bounding box center [269, 161] width 538 height 299
click at [520, 147] on img at bounding box center [269, 161] width 538 height 299
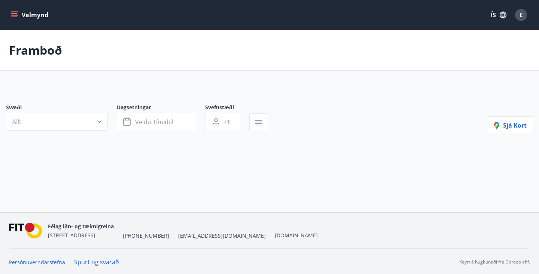
type input "*"
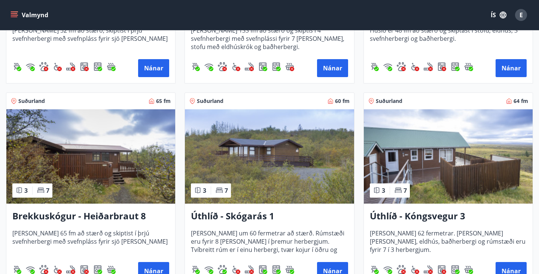
scroll to position [646, 0]
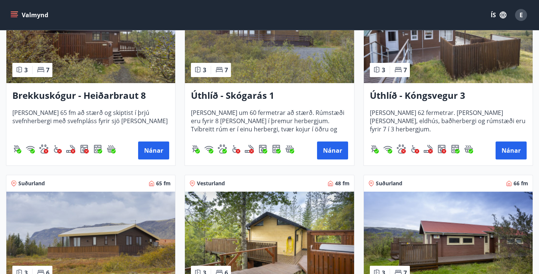
click at [95, 218] on img at bounding box center [90, 239] width 169 height 94
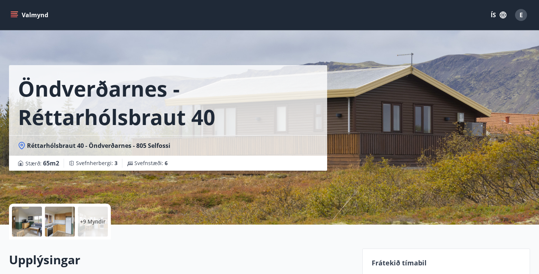
click at [69, 226] on div at bounding box center [60, 221] width 30 height 30
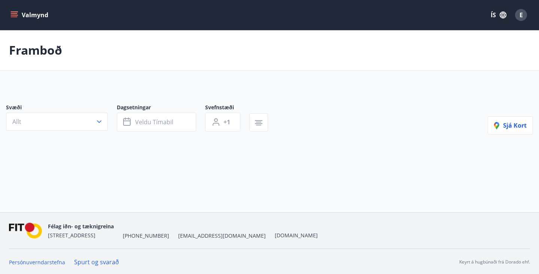
type input "*"
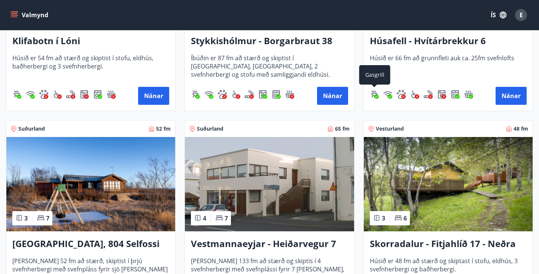
click at [374, 92] on img "Gasgrill" at bounding box center [374, 94] width 9 height 9
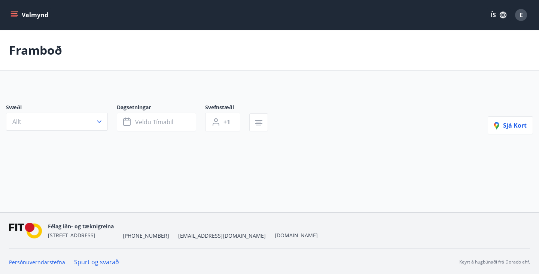
type input "*"
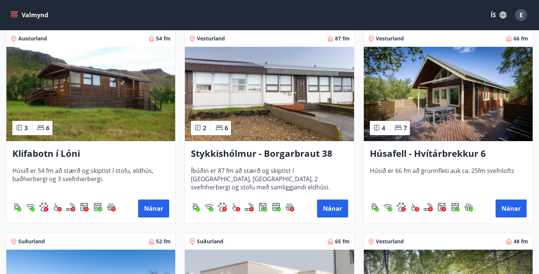
scroll to position [141, 0]
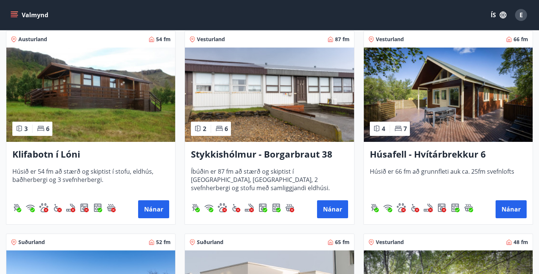
click at [150, 103] on img at bounding box center [90, 95] width 169 height 94
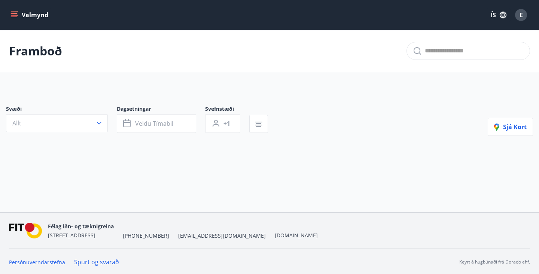
type input "*"
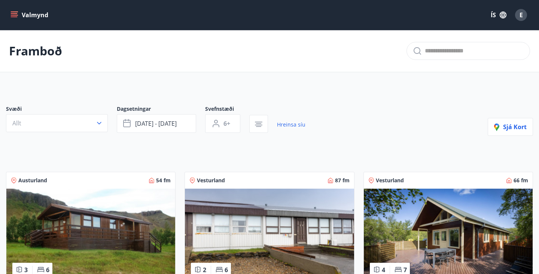
click at [12, 14] on icon "menu" at bounding box center [13, 14] width 7 height 7
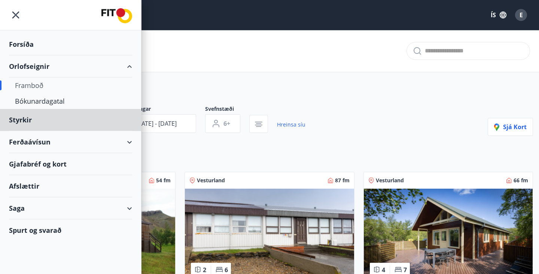
click at [27, 47] on div "Forsíða" at bounding box center [70, 44] width 123 height 22
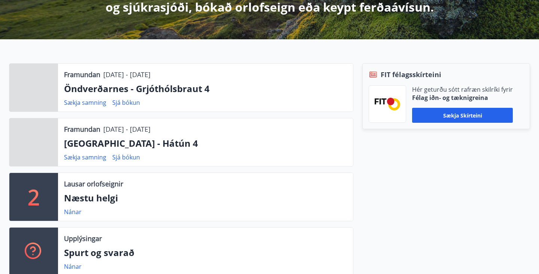
scroll to position [163, 0]
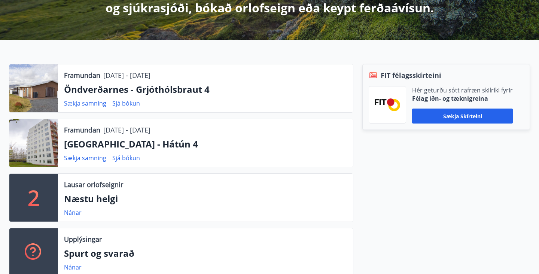
click at [46, 100] on div at bounding box center [33, 88] width 49 height 48
click at [98, 90] on p "Öndverðarnes - Grjóthólsbraut 4" at bounding box center [205, 89] width 283 height 13
click at [91, 68] on div "Framundan 13.10.2025 - 15.10.2025 Öndverðarnes - Grjóthólsbraut 4 Sækja samning…" at bounding box center [205, 88] width 295 height 48
click at [181, 98] on div "Framundan 13.10.2025 - 15.10.2025 Öndverðarnes - Grjóthólsbraut 4 Sækja samning…" at bounding box center [205, 88] width 295 height 48
click at [117, 105] on link "Sjá bókun" at bounding box center [126, 103] width 28 height 8
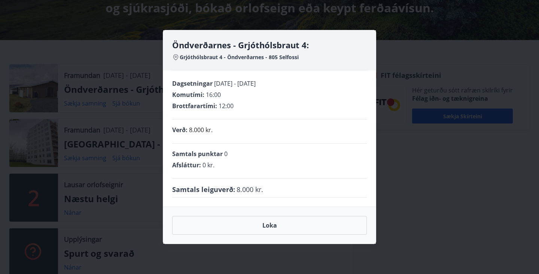
click at [215, 48] on h4 "Öndverðarnes - Grjóthólsbraut 4:" at bounding box center [269, 44] width 195 height 11
click at [262, 48] on h4 "Öndverðarnes - Grjóthólsbraut 4:" at bounding box center [269, 44] width 195 height 11
click at [251, 120] on div "Dagsetningar 13.10.2025 - 15.10.2025 Komutími : 16:00 Brottfarartími : 12:00 Ve…" at bounding box center [269, 138] width 212 height 136
click at [201, 126] on p "8.000 kr." at bounding box center [201, 129] width 24 height 9
click at [194, 150] on span "Samtals punktar" at bounding box center [197, 154] width 50 height 8
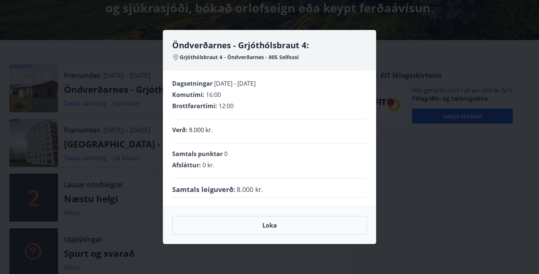
click at [95, 123] on div "Öndverðarnes - Grjóthólsbraut 4: Grjóthólsbraut 4 - Öndverðarnes - 805 Selfossi…" at bounding box center [269, 137] width 539 height 274
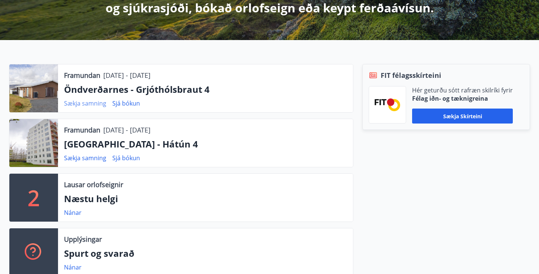
click at [82, 103] on link "Sækja samning" at bounding box center [85, 103] width 42 height 8
click at [84, 89] on p "Öndverðarnes - Grjóthólsbraut 4" at bounding box center [205, 89] width 283 height 13
click at [36, 89] on div at bounding box center [33, 88] width 49 height 48
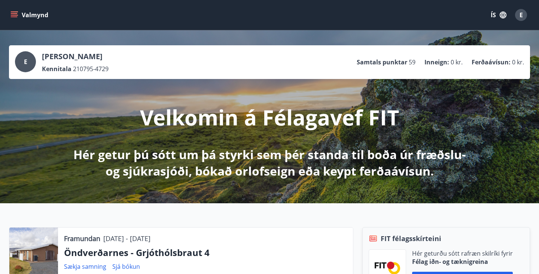
scroll to position [0, 0]
click at [34, 15] on button "Valmynd" at bounding box center [30, 14] width 42 height 13
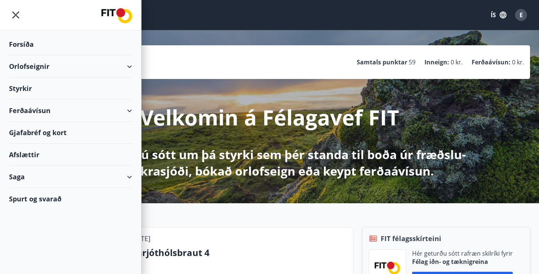
click at [30, 67] on div "Orlofseignir" at bounding box center [70, 66] width 123 height 22
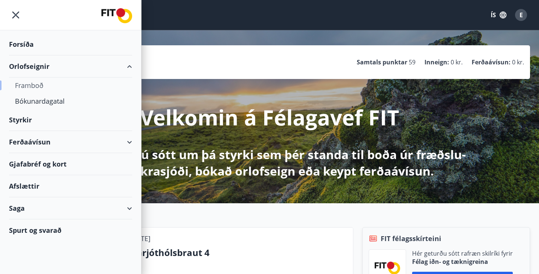
click at [31, 87] on div "Framboð" at bounding box center [70, 85] width 111 height 16
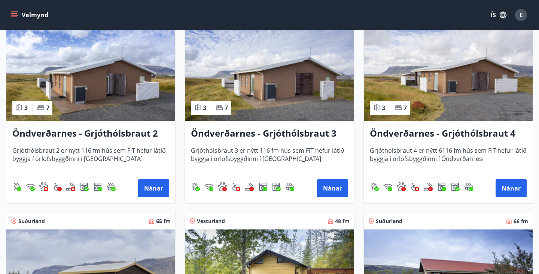
scroll to position [1384, 0]
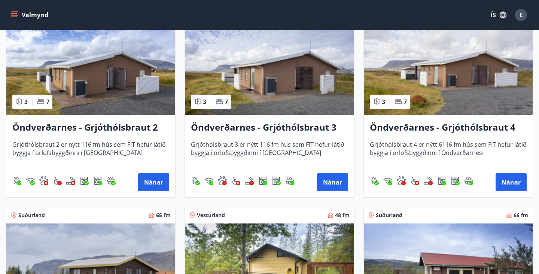
click at [464, 98] on img at bounding box center [448, 68] width 169 height 94
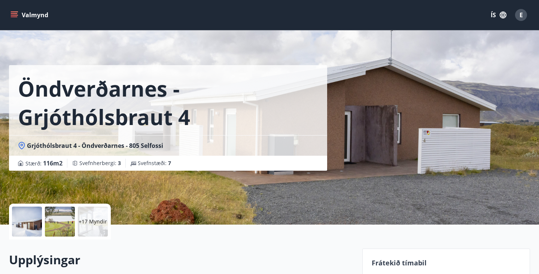
click at [88, 224] on p "+17 Myndir" at bounding box center [93, 221] width 28 height 7
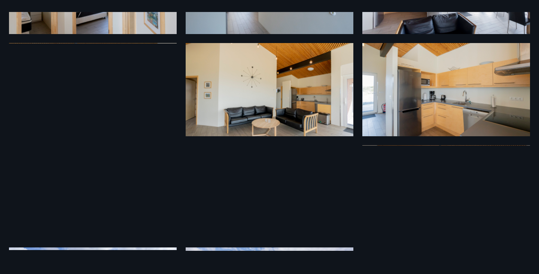
scroll to position [501, 0]
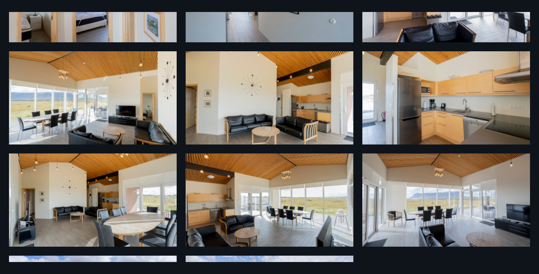
click at [71, 124] on img at bounding box center [93, 97] width 168 height 93
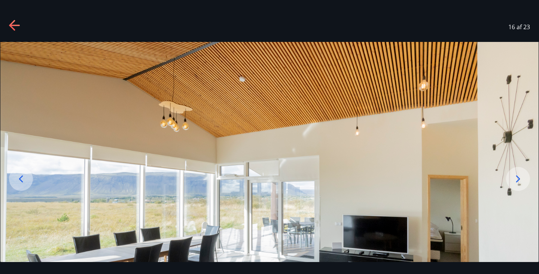
scroll to position [0, 0]
click at [15, 26] on icon at bounding box center [14, 25] width 10 height 1
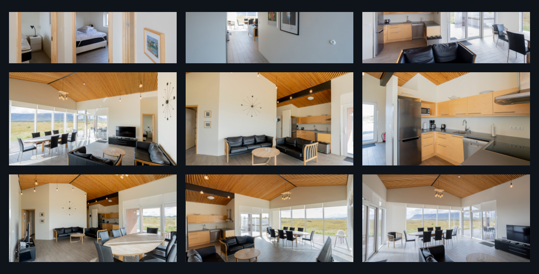
scroll to position [486, 0]
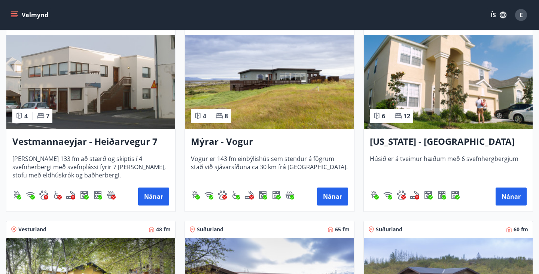
scroll to position [765, 0]
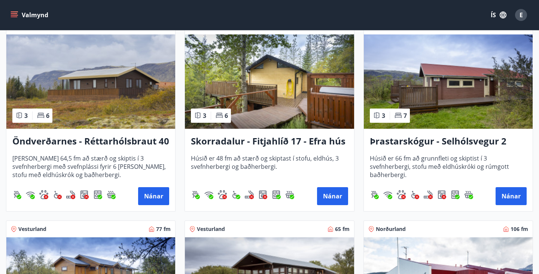
click at [313, 86] on img at bounding box center [269, 81] width 169 height 94
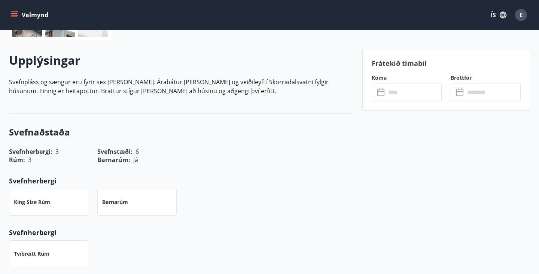
scroll to position [205, 0]
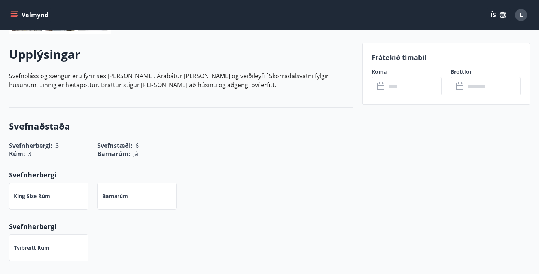
click at [392, 87] on input "text" at bounding box center [414, 86] width 56 height 18
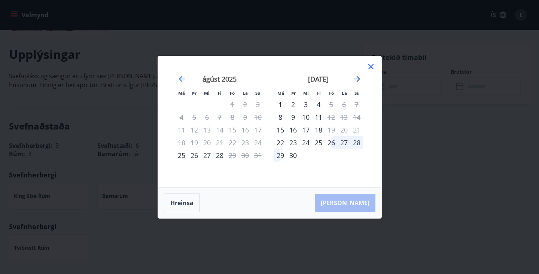
click at [356, 78] on icon "Move forward to switch to the next month." at bounding box center [356, 78] width 9 height 9
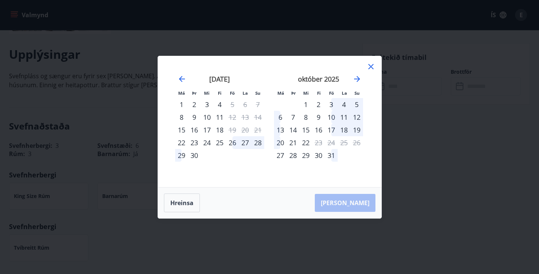
click at [329, 117] on div "10" at bounding box center [331, 117] width 13 height 13
click at [279, 131] on div "13" at bounding box center [280, 129] width 13 height 13
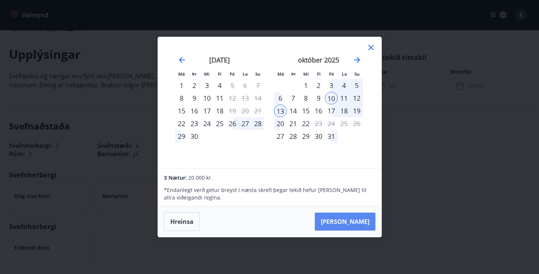
click at [360, 222] on button "[PERSON_NAME]" at bounding box center [345, 221] width 61 height 18
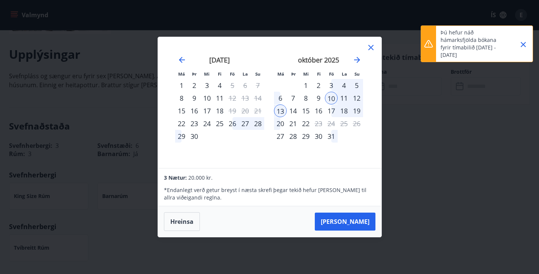
click at [526, 44] on icon "Close" at bounding box center [522, 44] width 9 height 9
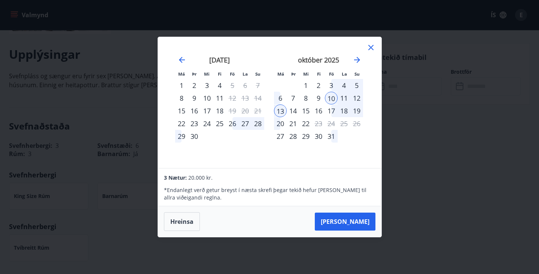
click at [456, 169] on div "Má Þr Mi Fi Fö La Su Má Þr Mi Fi Fö La Su ágúst 2025 1 2 3 4 5 6 7 8 9 10 11 12…" at bounding box center [269, 137] width 539 height 274
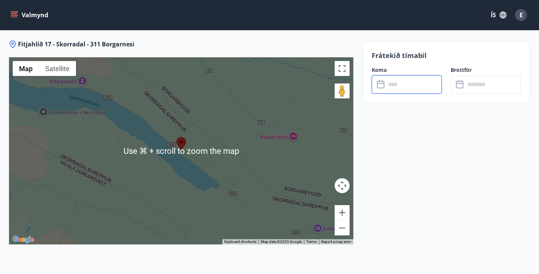
scroll to position [973, 0]
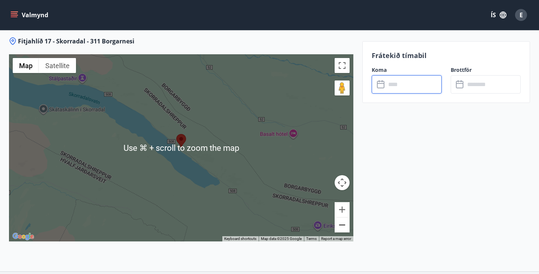
click at [342, 226] on button "Zoom out" at bounding box center [341, 224] width 15 height 15
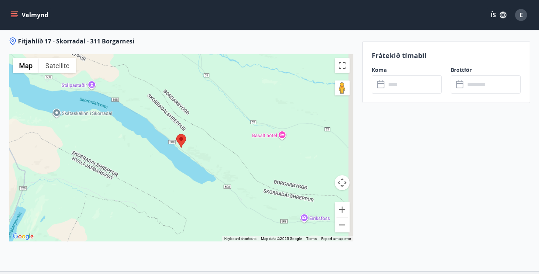
click at [342, 226] on button "Zoom out" at bounding box center [341, 224] width 15 height 15
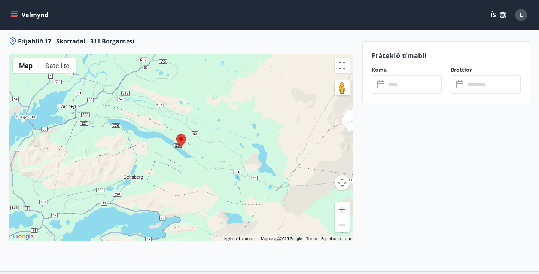
click at [342, 226] on button "Zoom out" at bounding box center [341, 224] width 15 height 15
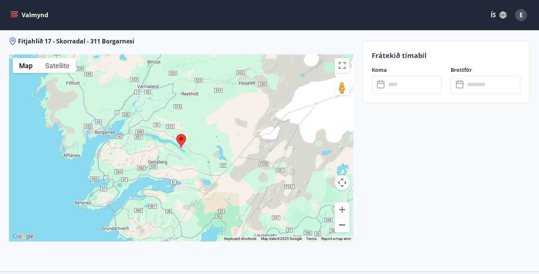
click at [342, 226] on button "Zoom out" at bounding box center [341, 224] width 15 height 15
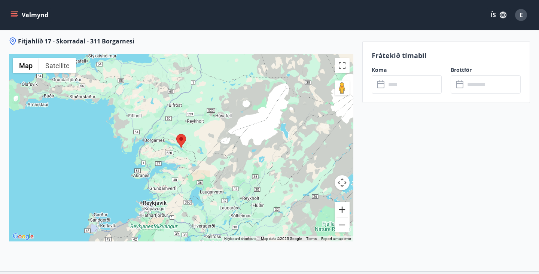
click at [341, 208] on button "Zoom in" at bounding box center [341, 209] width 15 height 15
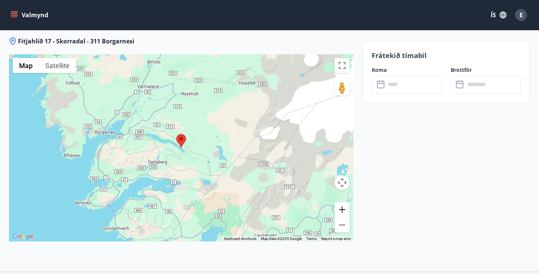
click at [341, 208] on button "Zoom in" at bounding box center [341, 209] width 15 height 15
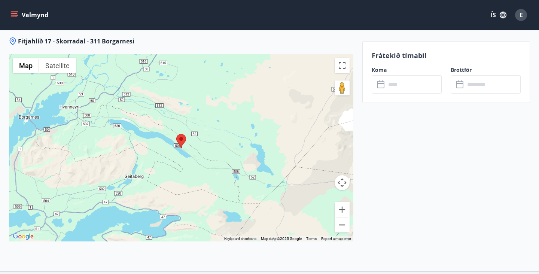
click at [344, 223] on button "Zoom out" at bounding box center [341, 224] width 15 height 15
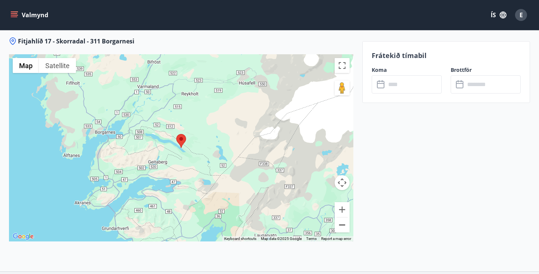
click at [344, 223] on button "Zoom out" at bounding box center [341, 224] width 15 height 15
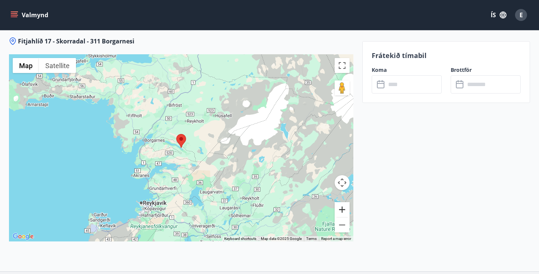
click at [340, 206] on button "Zoom in" at bounding box center [341, 209] width 15 height 15
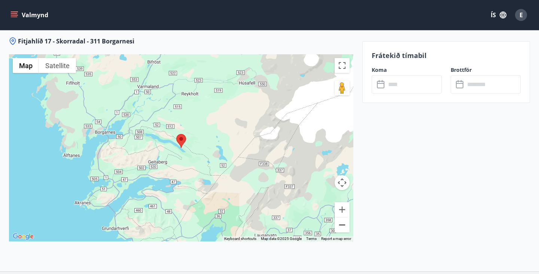
click at [341, 224] on button "Zoom out" at bounding box center [341, 224] width 15 height 15
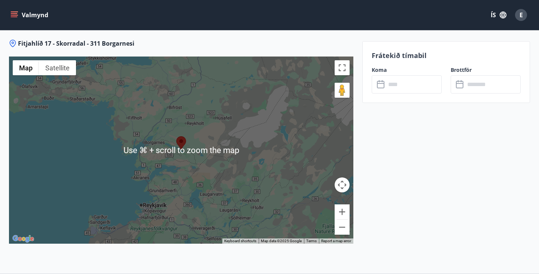
scroll to position [971, 0]
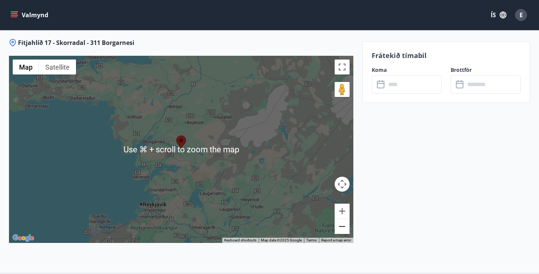
click at [341, 229] on button "Zoom out" at bounding box center [341, 226] width 15 height 15
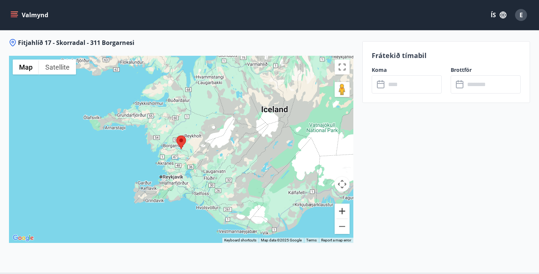
click at [341, 212] on button "Zoom in" at bounding box center [341, 210] width 15 height 15
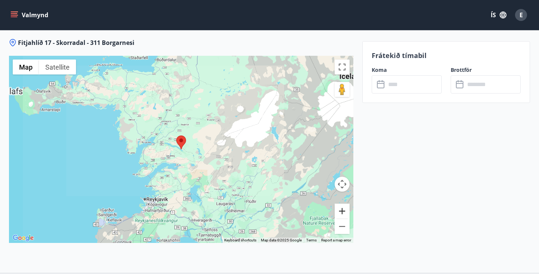
click at [341, 212] on button "Zoom in" at bounding box center [341, 210] width 15 height 15
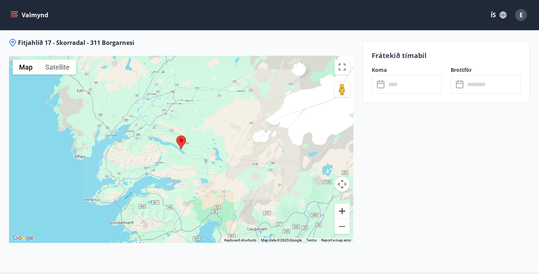
click at [341, 212] on button "Zoom in" at bounding box center [341, 210] width 15 height 15
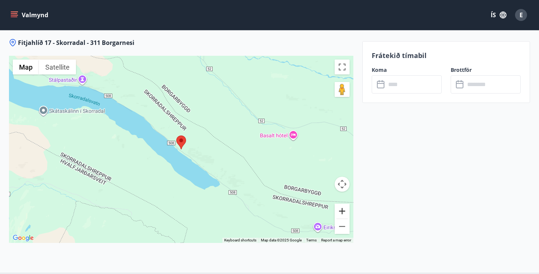
click at [341, 212] on button "Zoom in" at bounding box center [341, 210] width 15 height 15
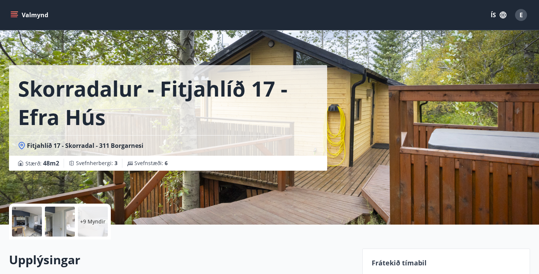
scroll to position [0, 0]
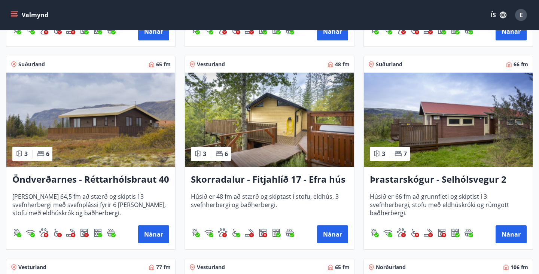
click at [266, 132] on img at bounding box center [269, 120] width 169 height 94
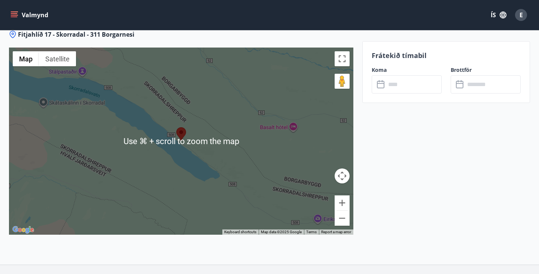
scroll to position [979, 0]
click at [340, 221] on button "Zoom out" at bounding box center [341, 218] width 15 height 15
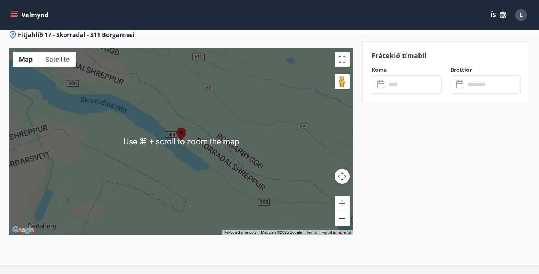
click at [340, 221] on button "Zoom out" at bounding box center [341, 218] width 15 height 15
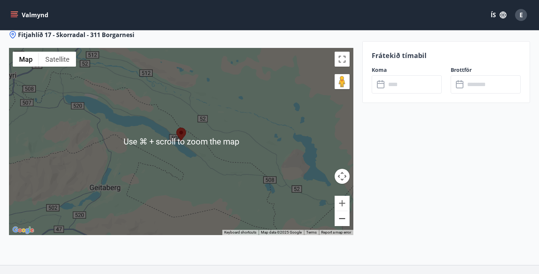
click at [340, 221] on button "Zoom out" at bounding box center [341, 218] width 15 height 15
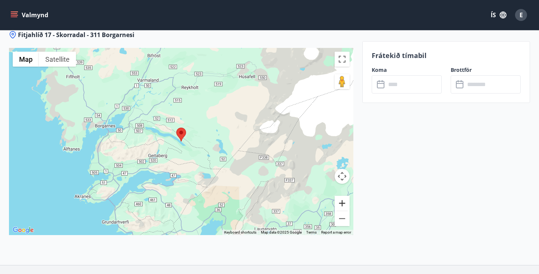
click at [345, 202] on button "Zoom in" at bounding box center [341, 203] width 15 height 15
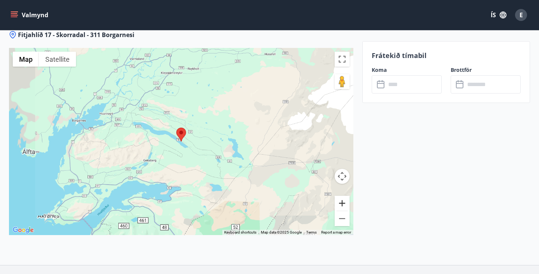
click at [345, 202] on button "Zoom in" at bounding box center [341, 203] width 15 height 15
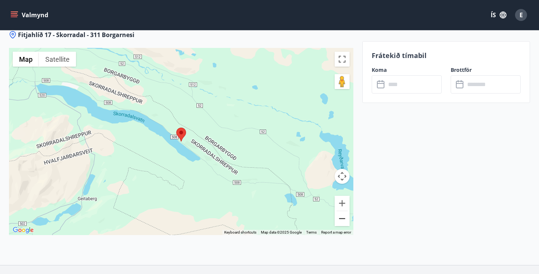
click at [343, 218] on button "Zoom out" at bounding box center [341, 218] width 15 height 15
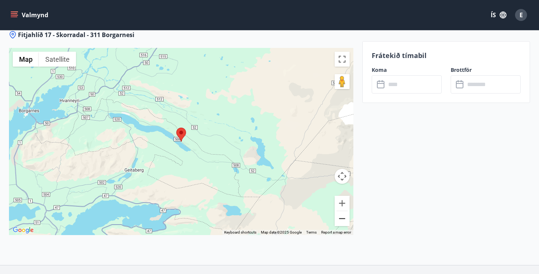
click at [343, 218] on button "Zoom out" at bounding box center [341, 218] width 15 height 15
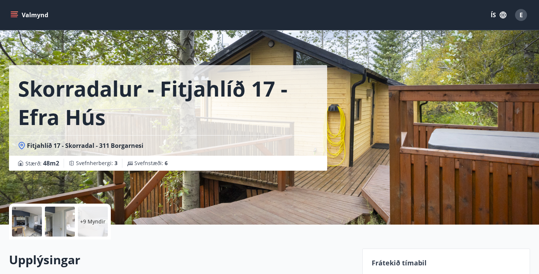
scroll to position [0, 0]
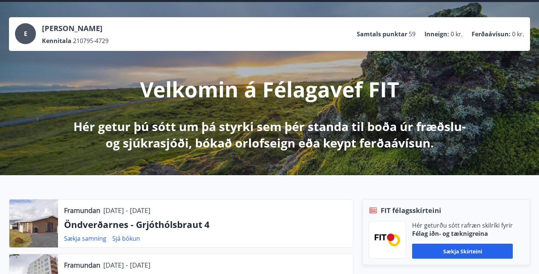
scroll to position [14, 0]
